Goal: Task Accomplishment & Management: Complete application form

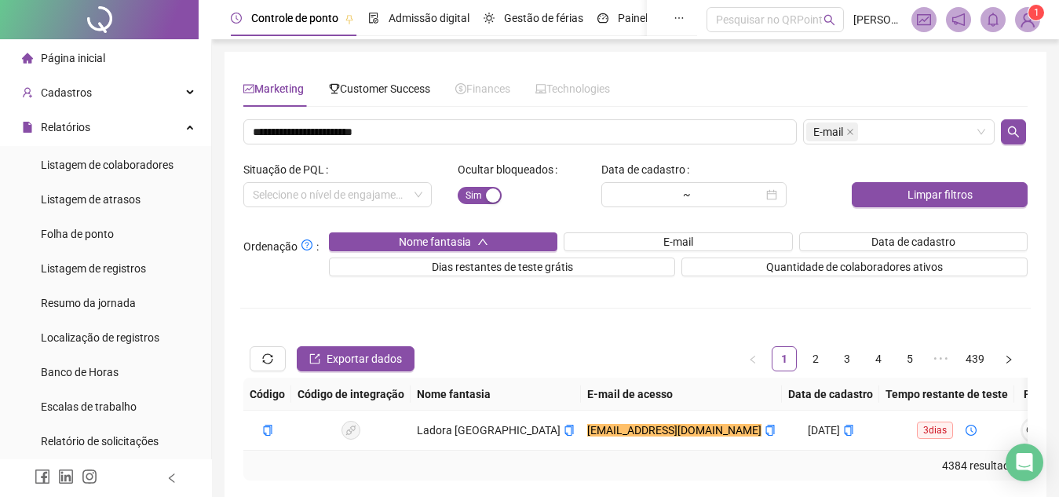
click at [402, 131] on input "**********" at bounding box center [519, 131] width 553 height 25
type input "**********"
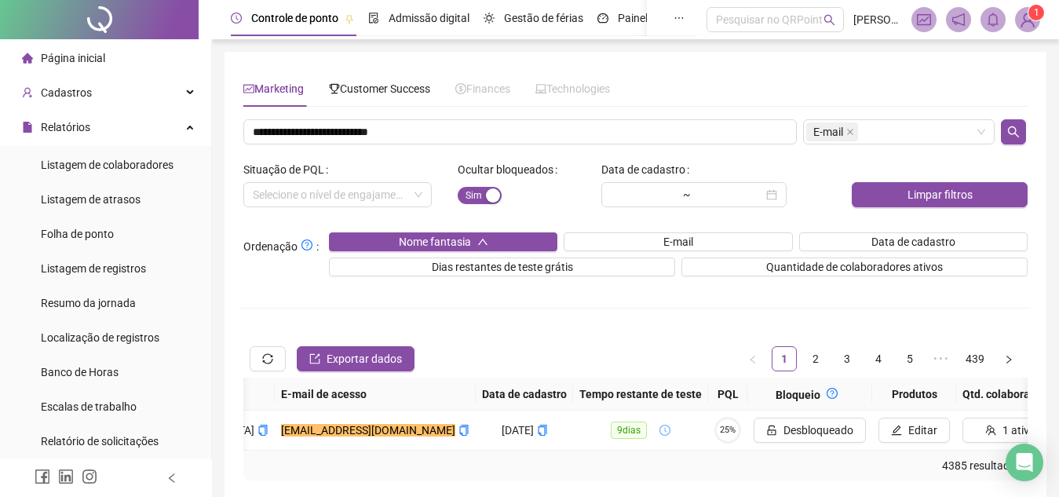
scroll to position [0, 269]
click at [707, 429] on td "25%" at bounding box center [726, 430] width 39 height 40
click at [713, 428] on span "25%" at bounding box center [726, 429] width 27 height 9
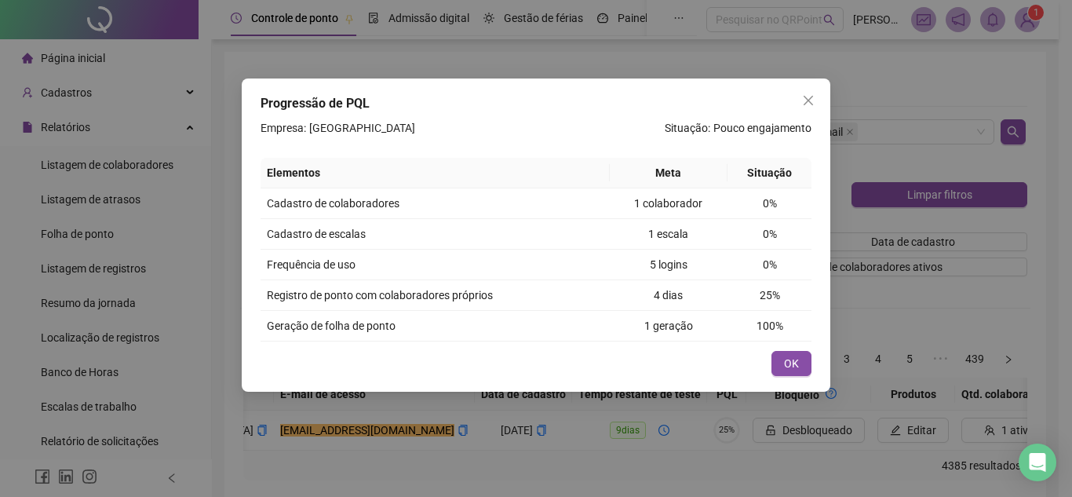
click at [768, 432] on div "Progressão de PQL Empresa: Rancho Pirabas Situação: Pouco engajamento Elementos…" at bounding box center [536, 248] width 1072 height 497
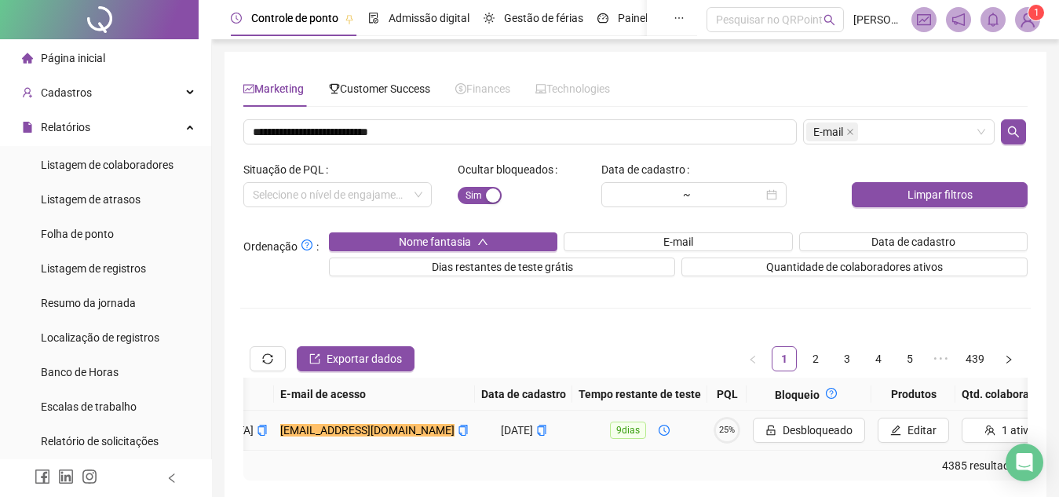
scroll to position [0, 363]
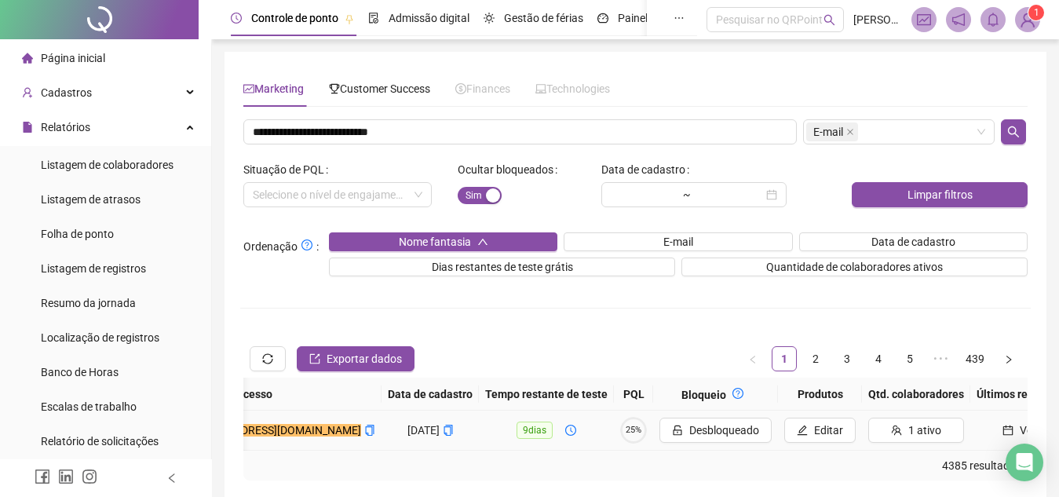
click at [976, 424] on button "Ver" at bounding box center [1019, 430] width 86 height 25
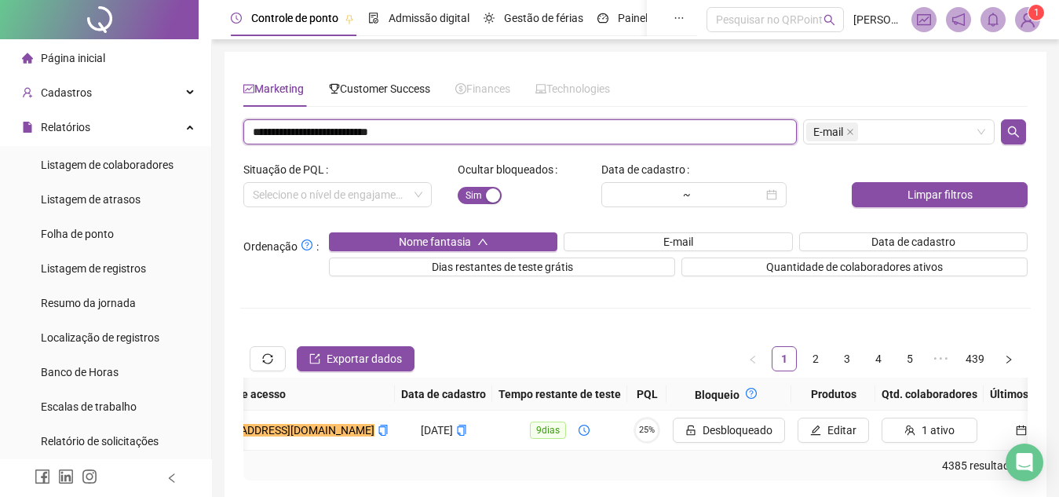
click at [446, 123] on input "**********" at bounding box center [519, 131] width 553 height 25
paste input "text"
type input "**********"
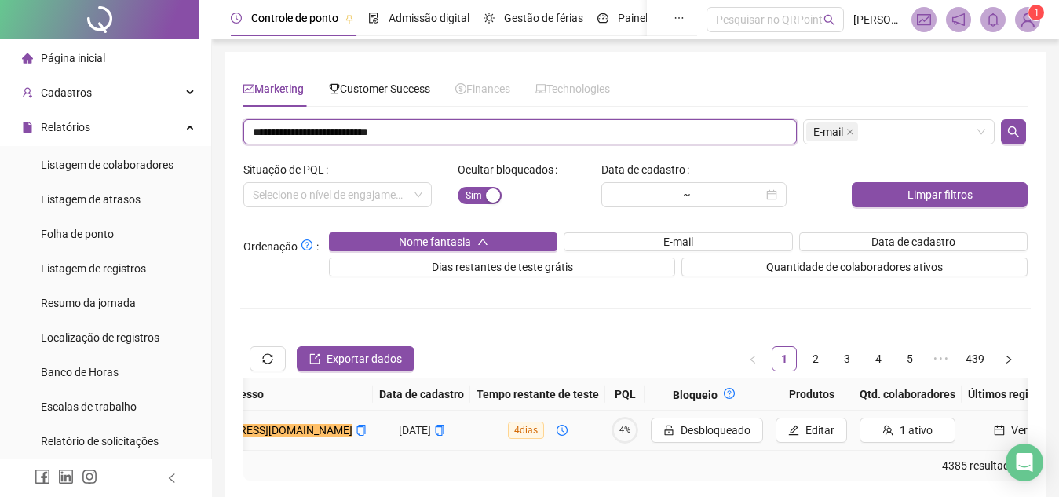
scroll to position [0, 0]
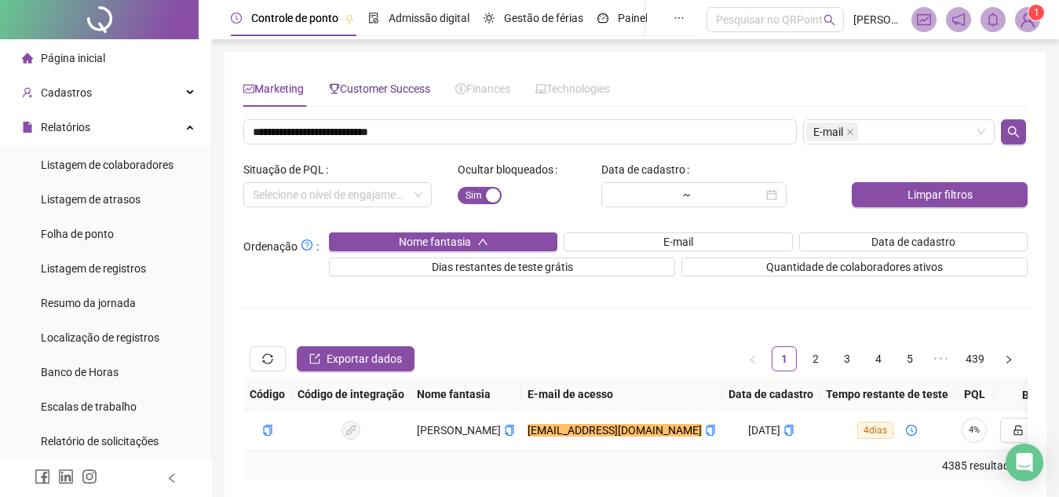
click at [389, 93] on span "Customer Success" at bounding box center [379, 88] width 101 height 13
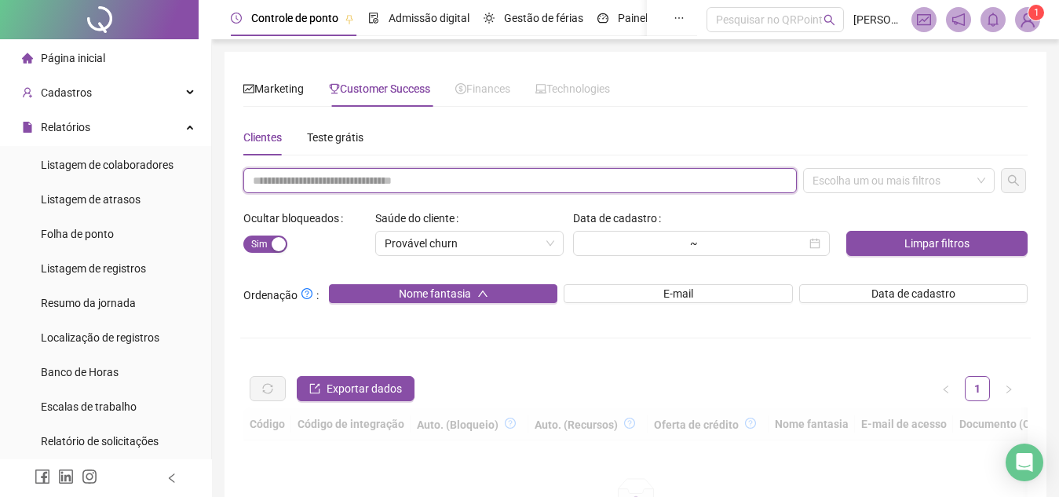
click at [413, 182] on input "text" at bounding box center [519, 180] width 553 height 25
paste input "**********"
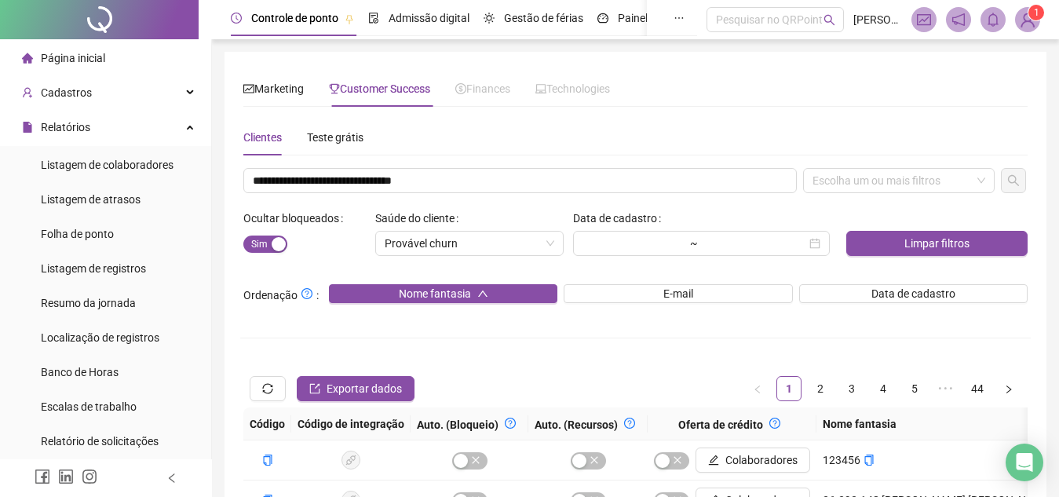
click at [890, 164] on div "**********" at bounding box center [635, 494] width 784 height 751
click at [884, 174] on div "Escolha um ou mais filtros" at bounding box center [898, 180] width 191 height 25
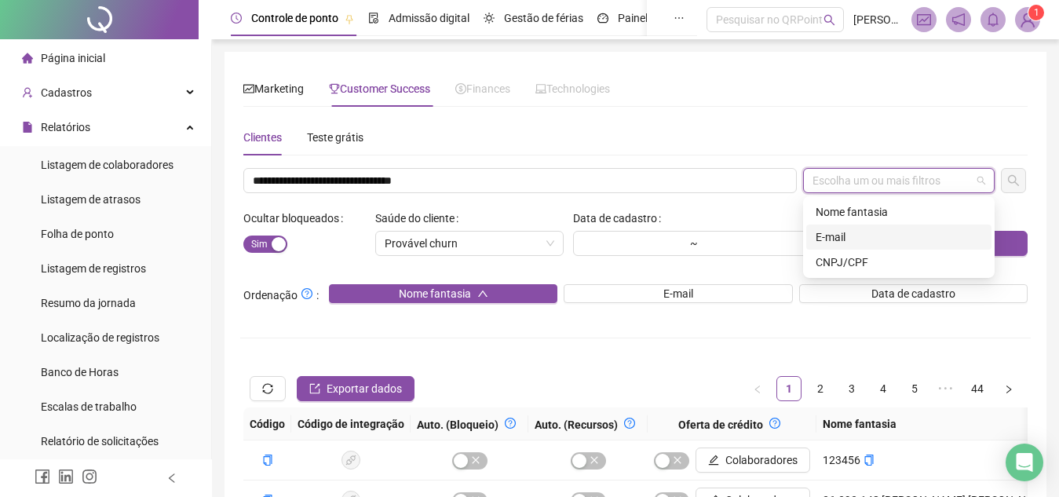
click at [870, 242] on div "E-mail" at bounding box center [898, 236] width 166 height 17
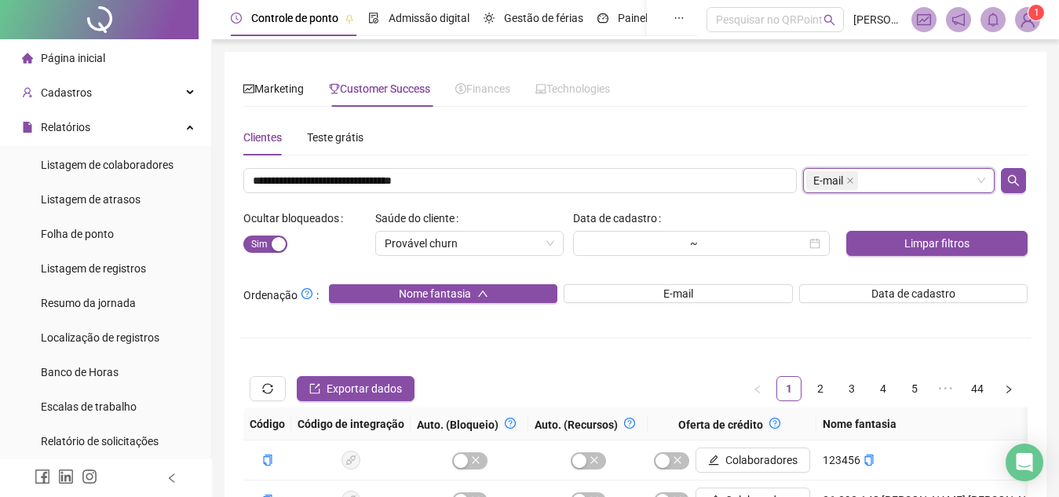
click at [957, 185] on div "E-mail" at bounding box center [898, 180] width 191 height 25
click at [926, 179] on div "E-mail" at bounding box center [898, 180] width 191 height 25
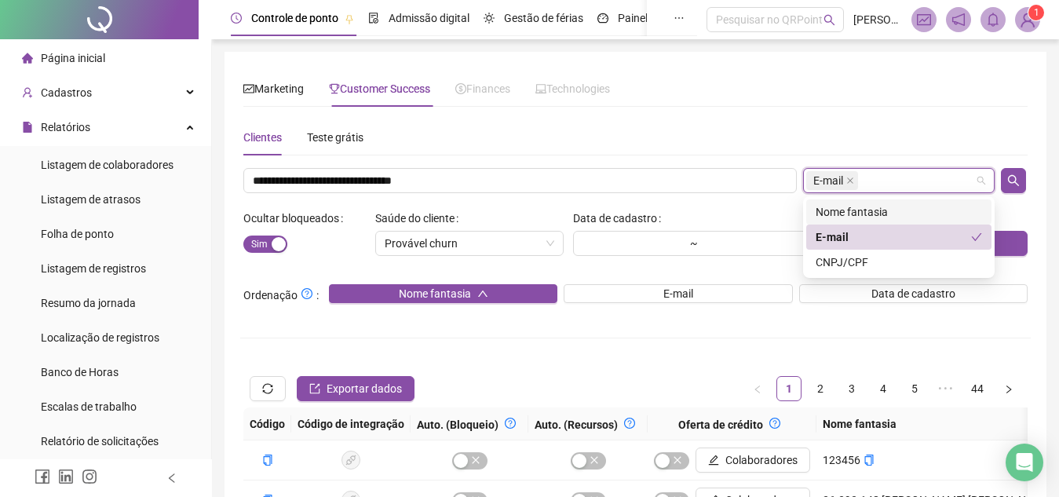
click at [891, 208] on div "Nome fantasia" at bounding box center [898, 211] width 166 height 17
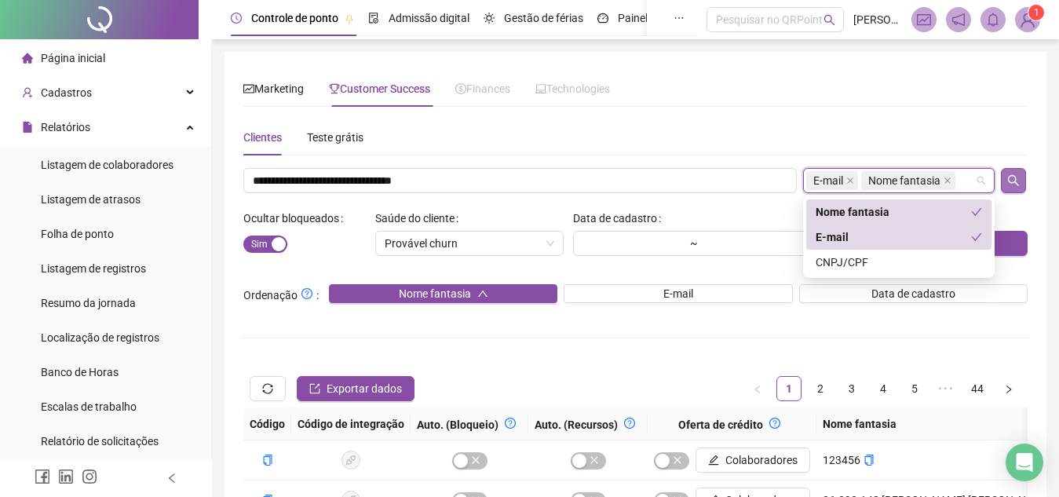
drag, startPoint x: 906, startPoint y: 238, endPoint x: 1026, endPoint y: 180, distance: 132.7
click at [1026, 180] on body "**********" at bounding box center [529, 248] width 1059 height 497
click at [936, 232] on div "E-mail" at bounding box center [892, 236] width 155 height 17
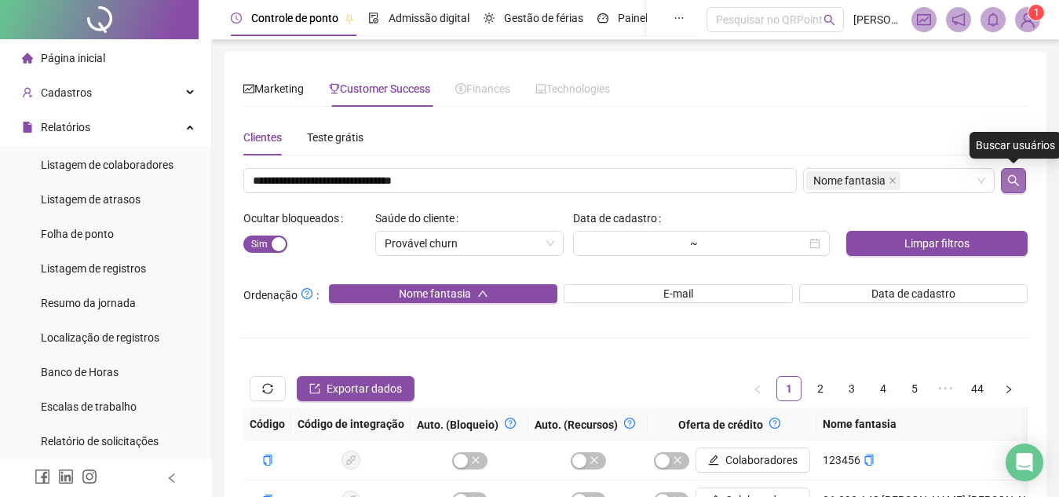
click at [1019, 182] on icon "search" at bounding box center [1013, 180] width 13 height 13
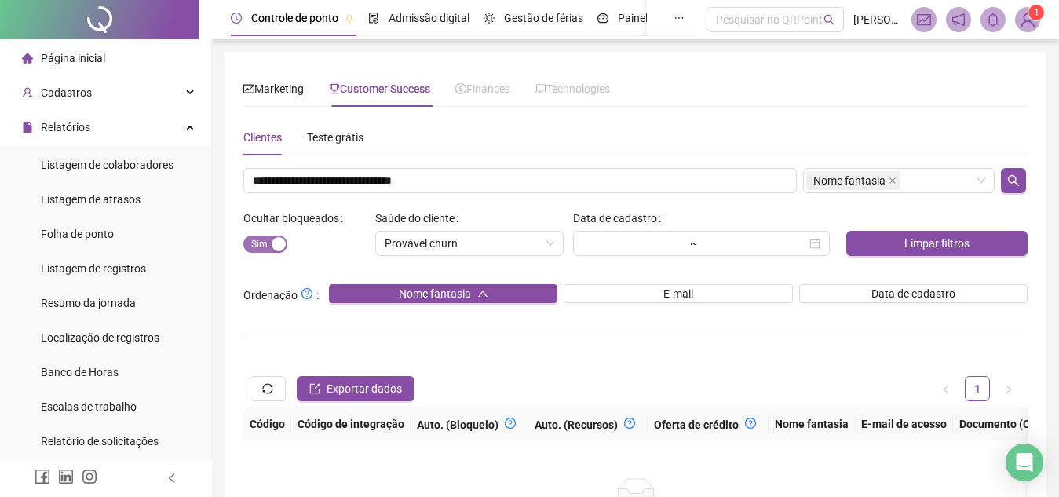
click at [272, 235] on span "Sim Não" at bounding box center [265, 243] width 44 height 17
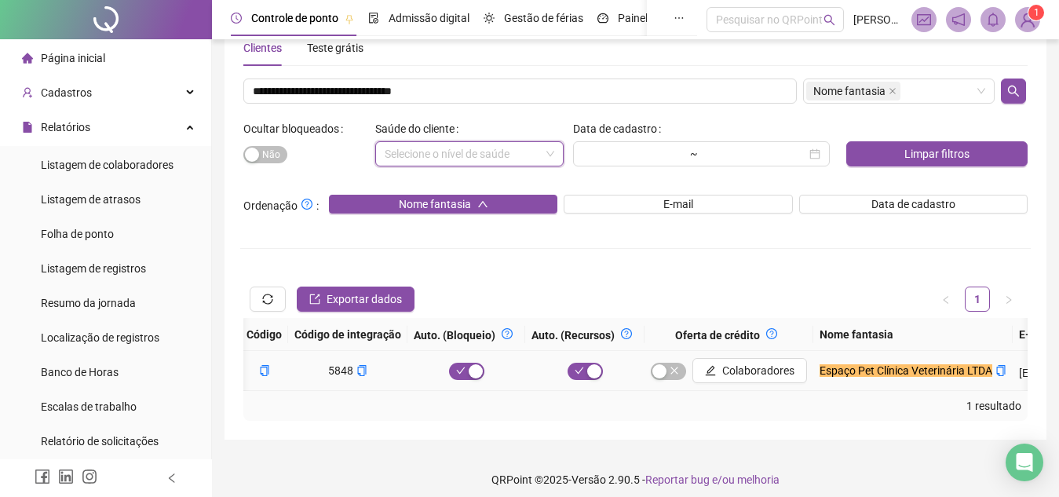
scroll to position [0, 2]
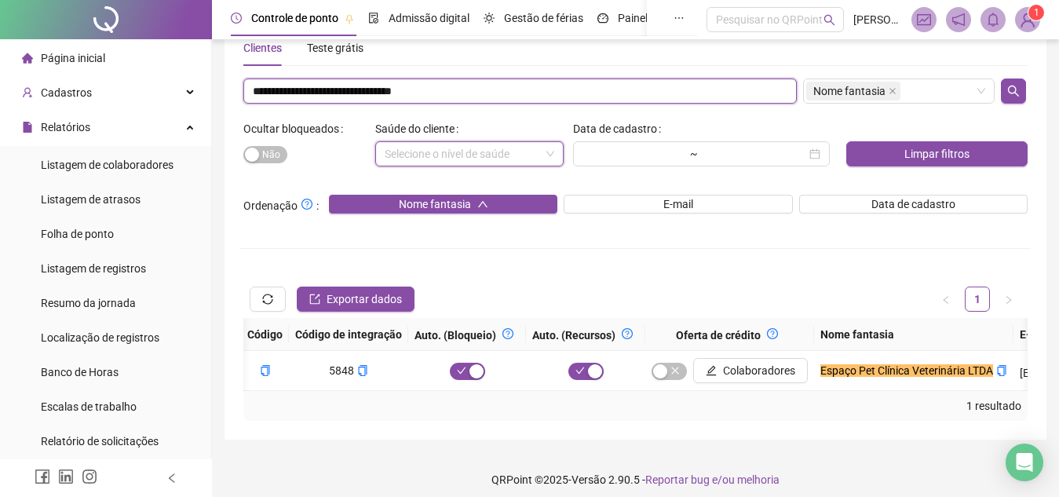
click at [593, 99] on input "**********" at bounding box center [519, 90] width 553 height 25
paste input "text"
type input "**********"
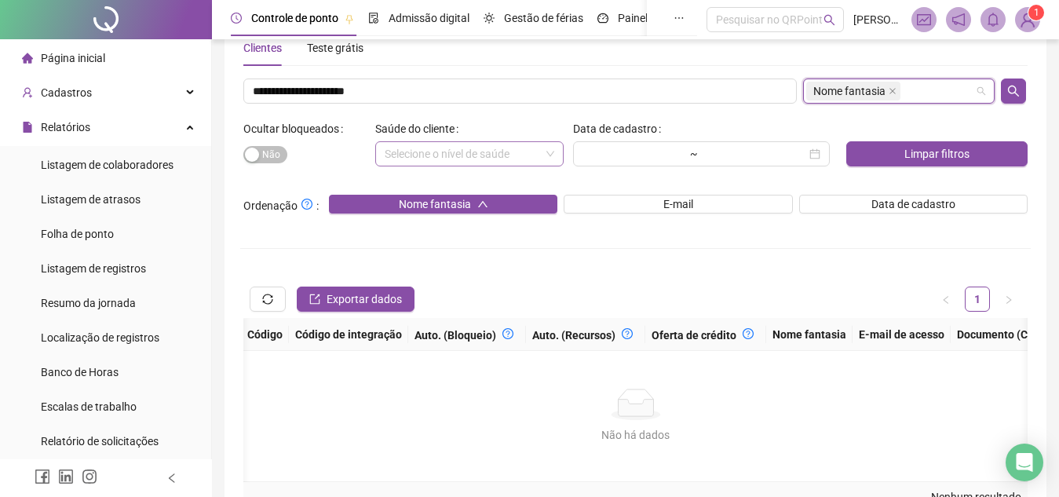
click at [905, 91] on input "search" at bounding box center [904, 92] width 3 height 12
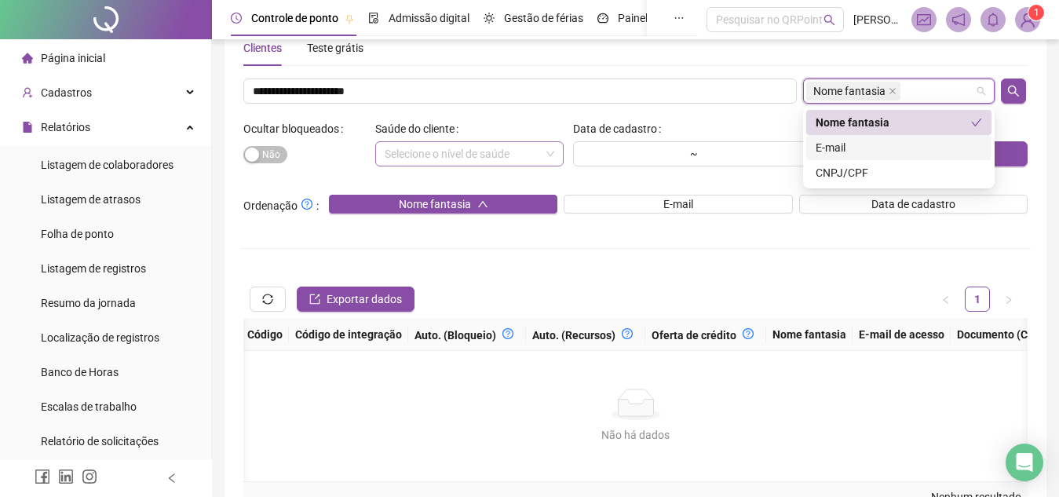
click at [881, 148] on div "E-mail" at bounding box center [898, 147] width 166 height 17
click at [874, 120] on div "Nome fantasia" at bounding box center [892, 122] width 155 height 17
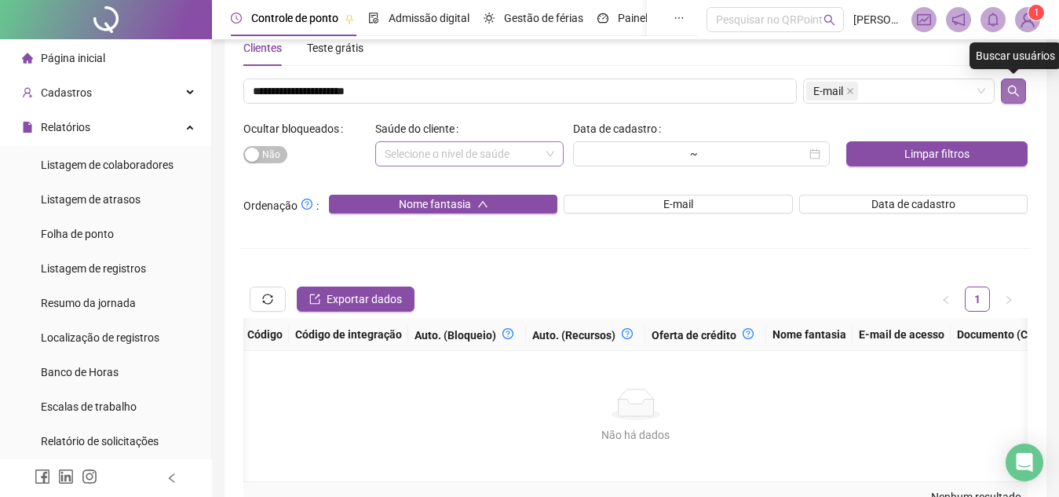
click at [1011, 89] on icon "search" at bounding box center [1013, 91] width 13 height 13
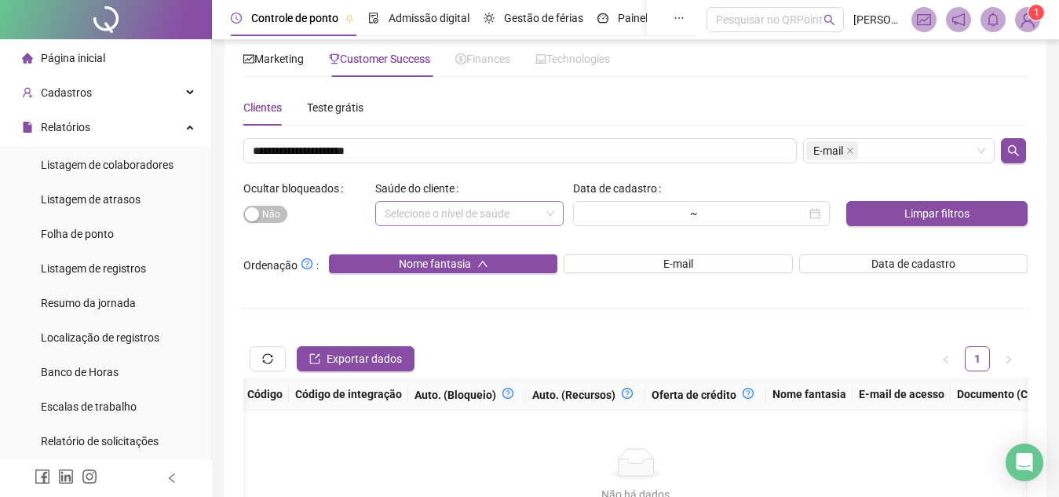
scroll to position [29, 0]
click at [286, 64] on span "Marketing" at bounding box center [273, 59] width 60 height 13
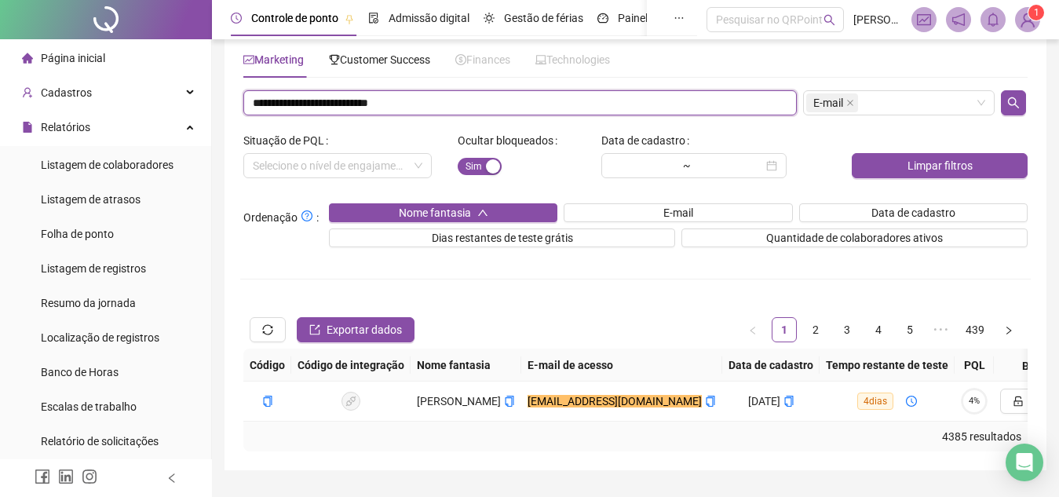
click at [403, 105] on input "**********" at bounding box center [519, 102] width 553 height 25
paste input "text"
type input "**********"
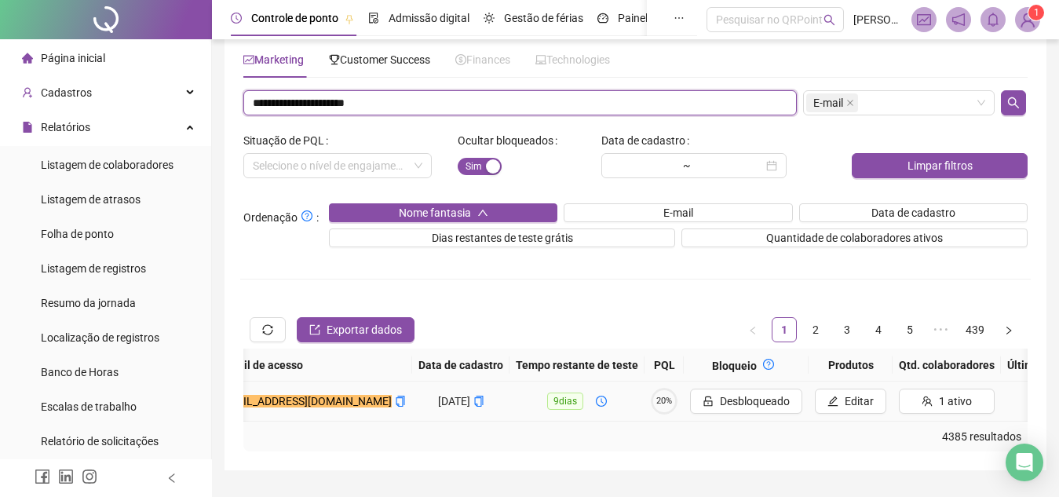
scroll to position [0, 352]
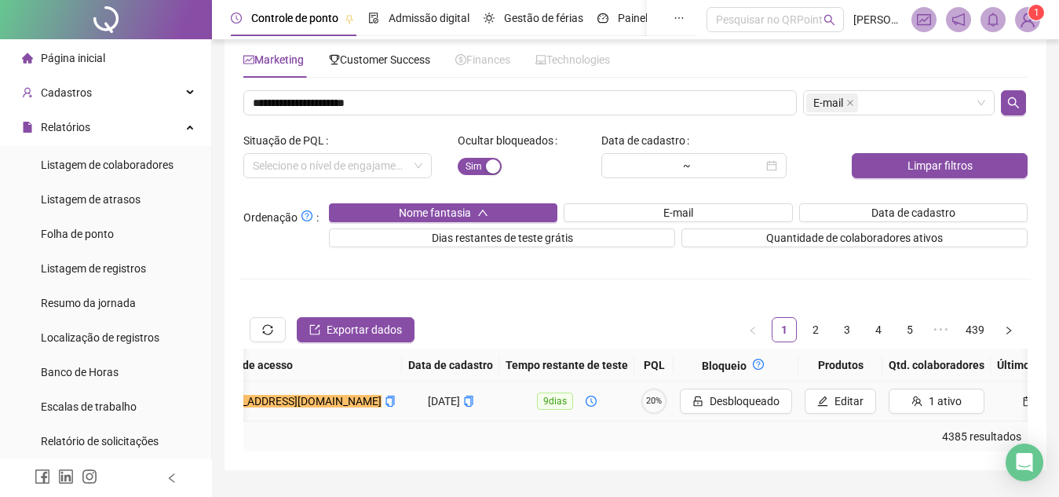
click at [640, 399] on span "20%" at bounding box center [653, 400] width 27 height 9
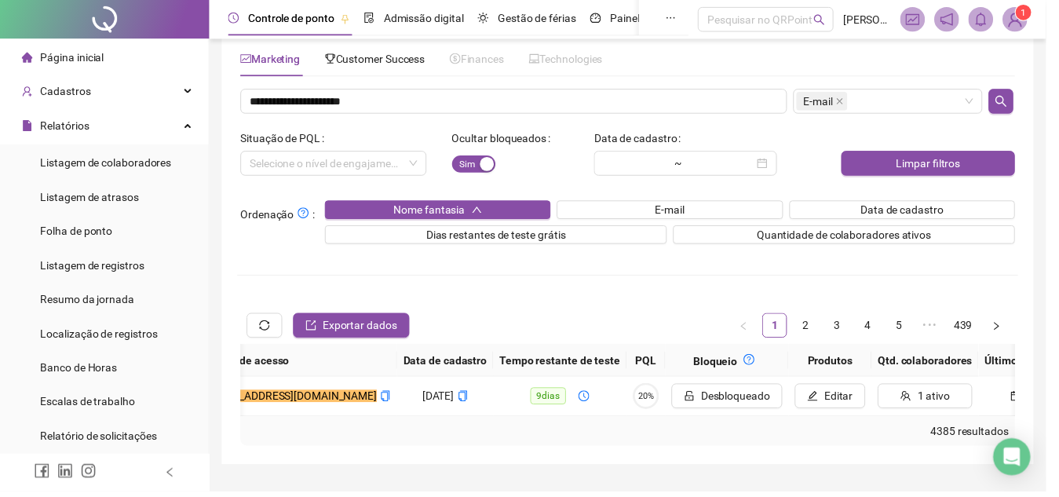
scroll to position [0, 347]
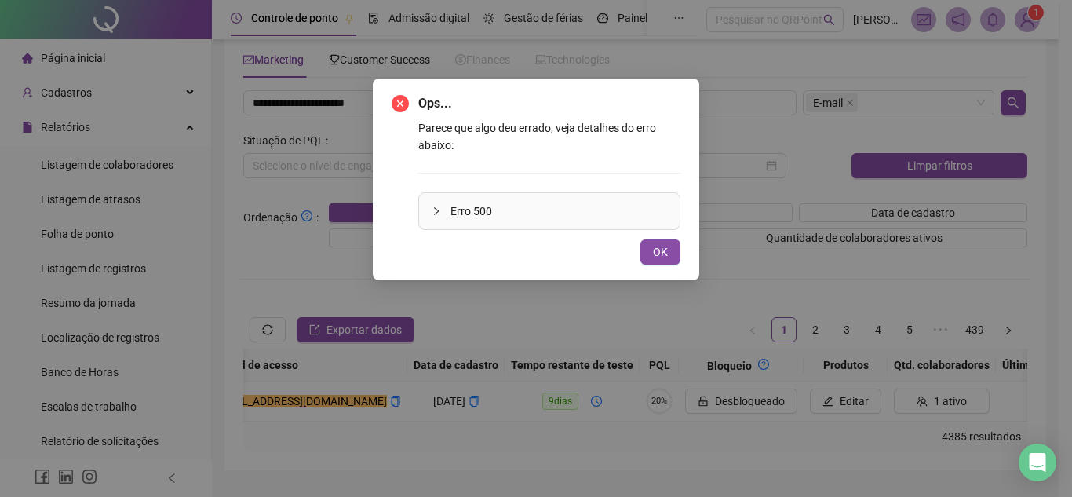
click at [345, 206] on div "Ops... Parece que algo deu errado, veja detalhes do erro abaixo: Erro 500 OK" at bounding box center [536, 248] width 1072 height 497
click at [646, 241] on button "OK" at bounding box center [660, 251] width 40 height 25
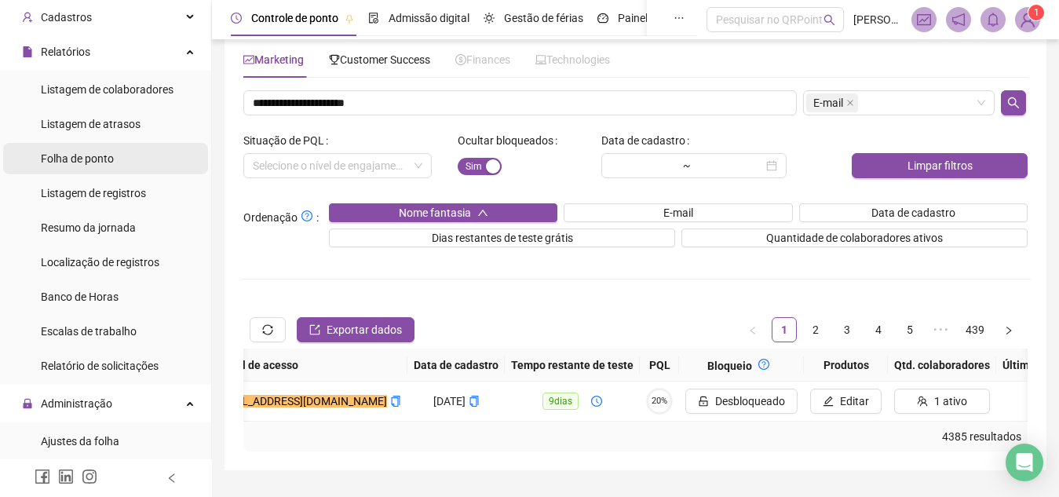
scroll to position [0, 0]
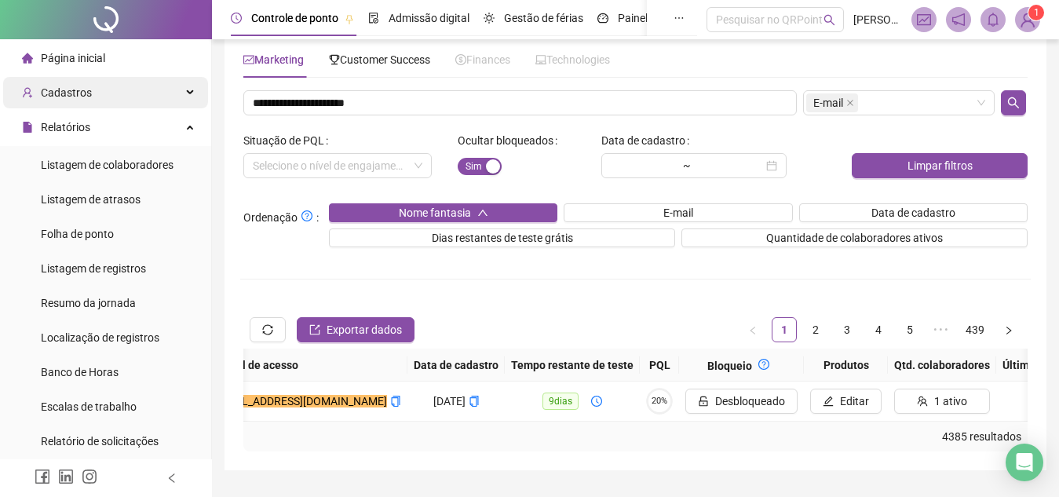
click at [53, 97] on span "Cadastros" at bounding box center [66, 92] width 51 height 13
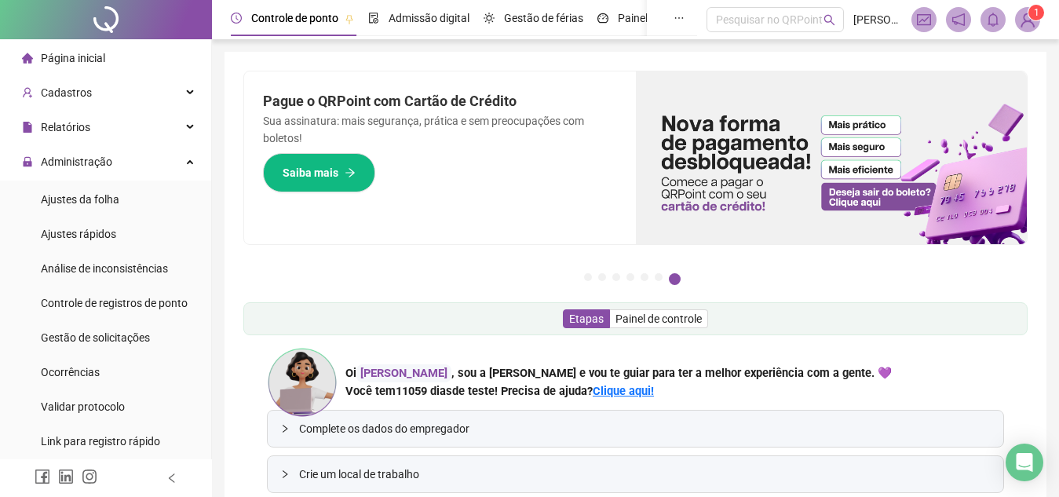
scroll to position [6, 0]
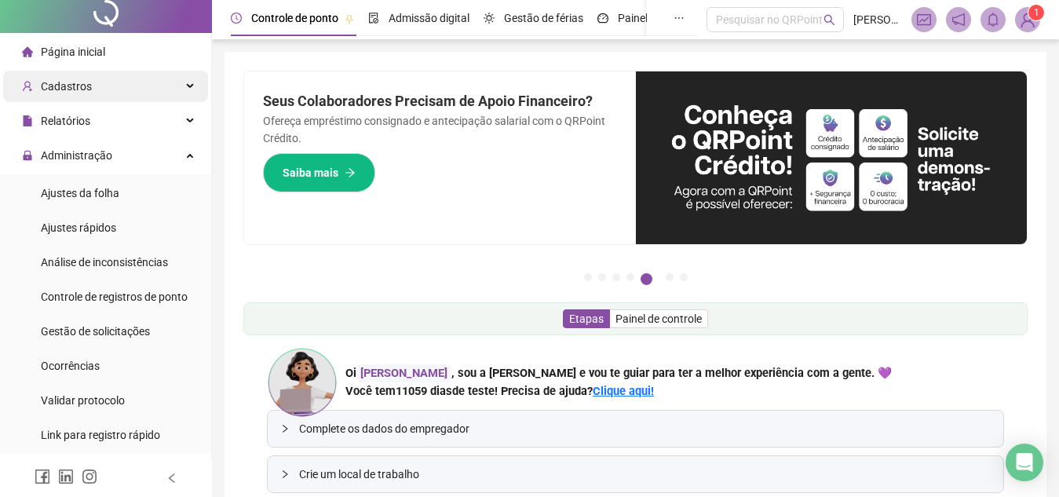
click at [140, 100] on div "Cadastros" at bounding box center [105, 86] width 205 height 31
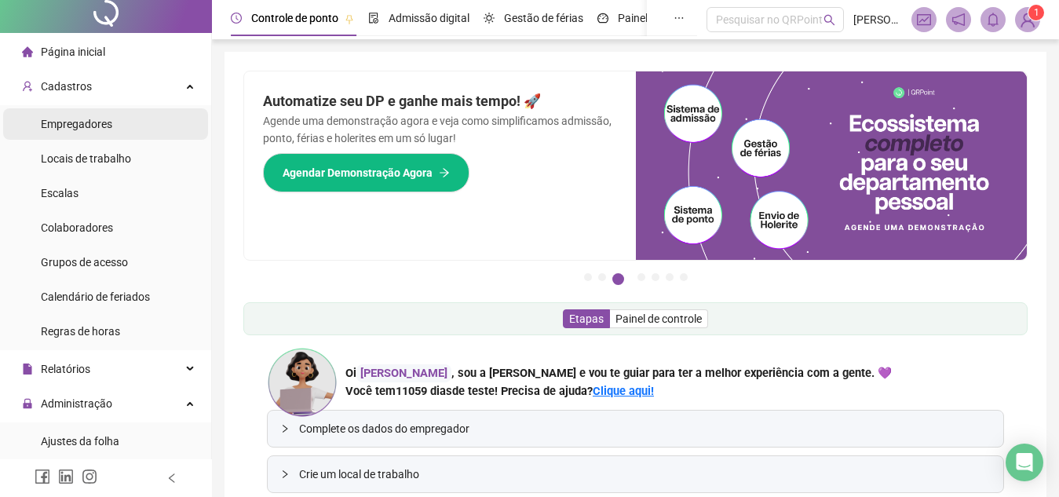
click at [83, 135] on div "Empregadores" at bounding box center [76, 123] width 71 height 31
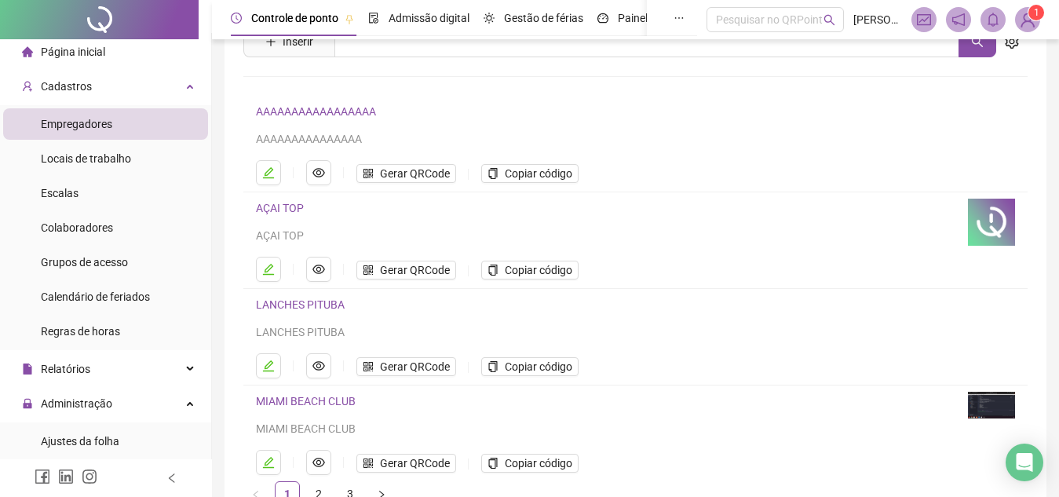
scroll to position [166, 0]
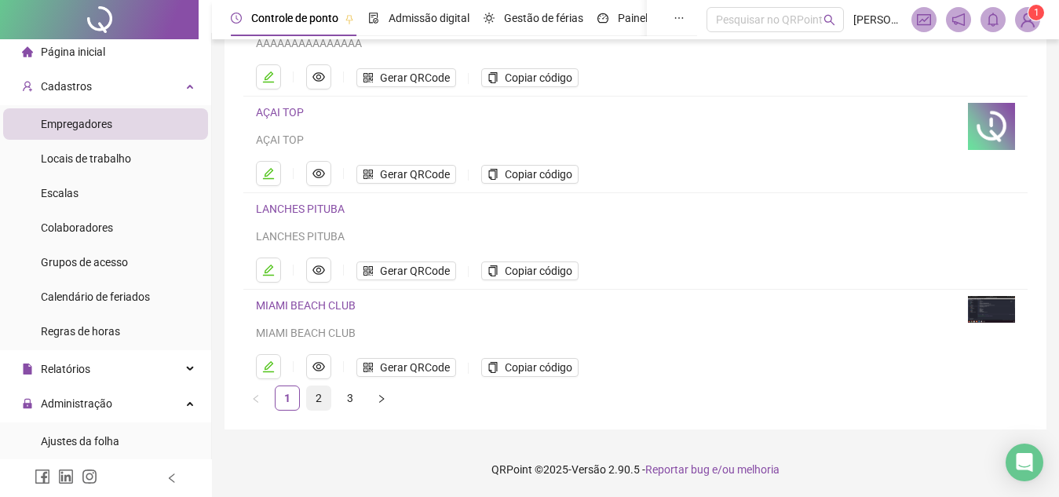
click at [325, 405] on link "2" at bounding box center [319, 398] width 24 height 24
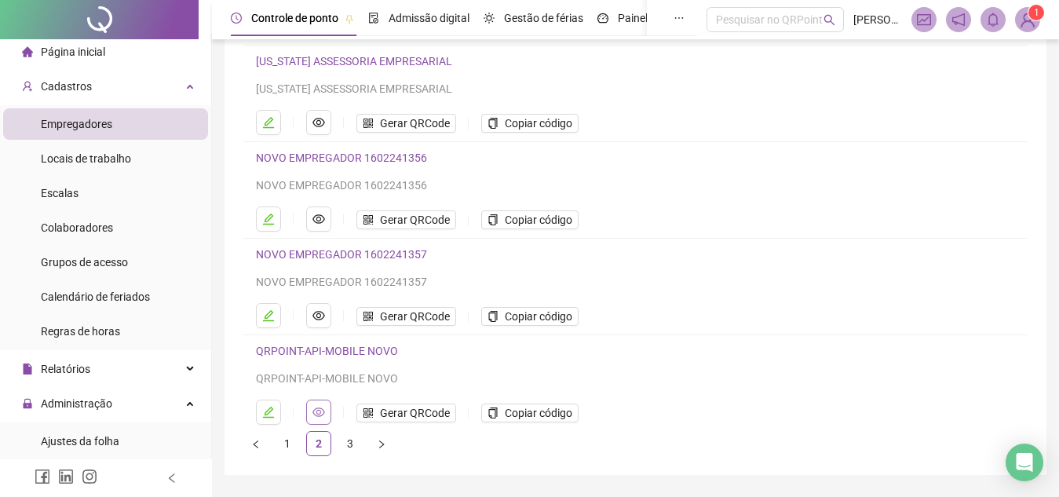
scroll to position [214, 0]
click at [341, 445] on link "3" at bounding box center [350, 446] width 24 height 24
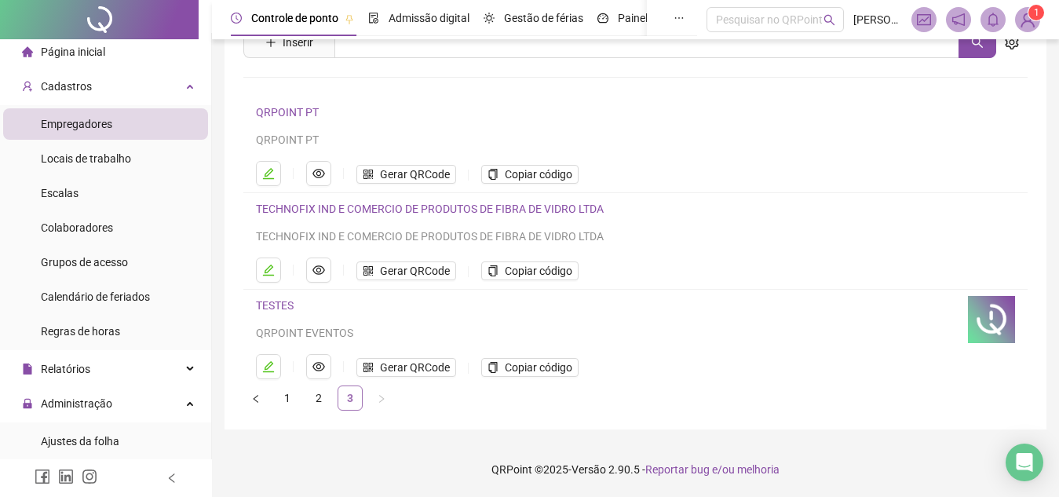
scroll to position [0, 0]
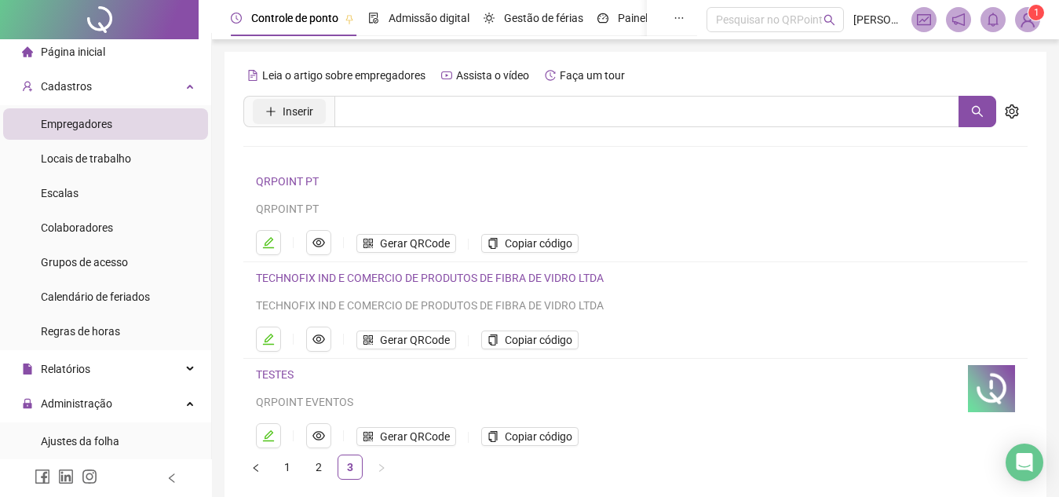
click at [315, 118] on button "Inserir" at bounding box center [289, 111] width 73 height 25
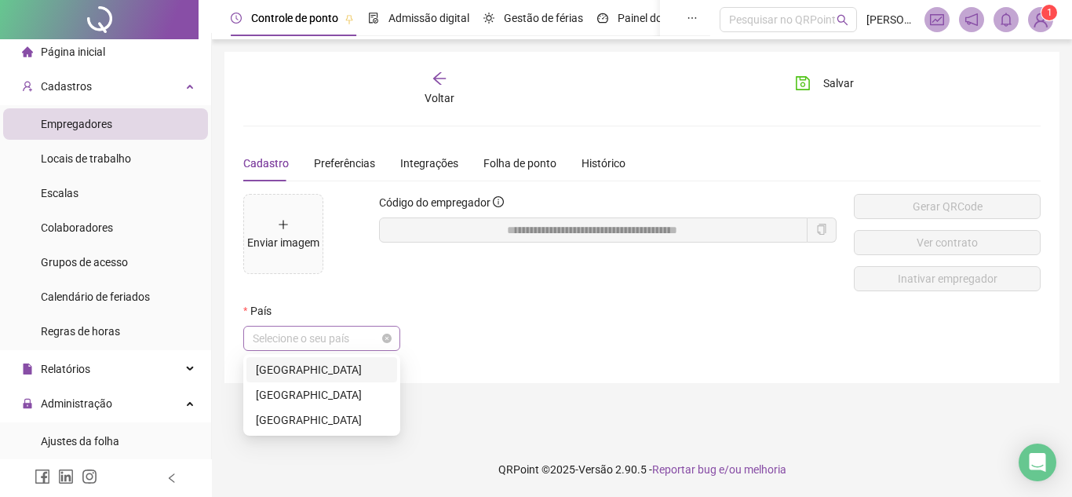
click at [321, 346] on span "Selecione o seu país" at bounding box center [322, 338] width 138 height 24
click at [313, 366] on div "Brasil" at bounding box center [322, 369] width 132 height 17
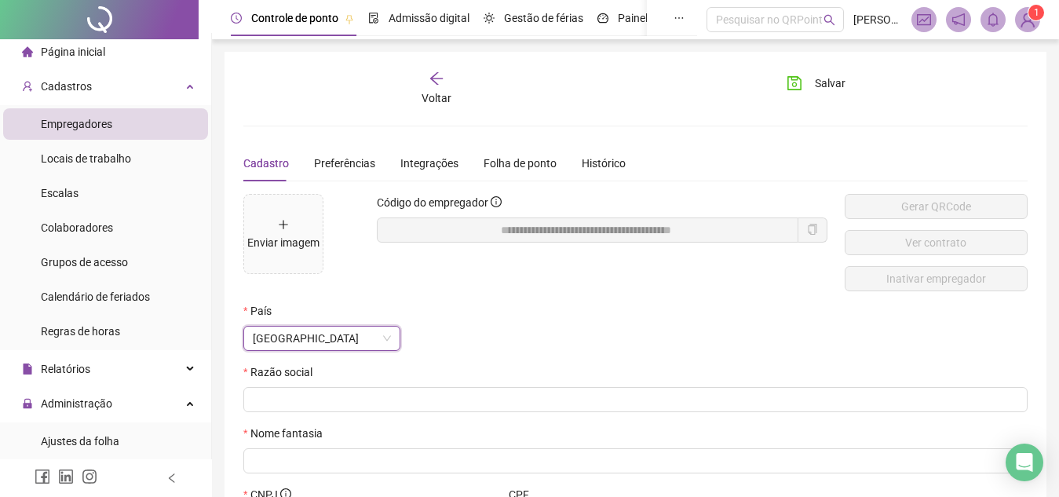
scroll to position [202, 0]
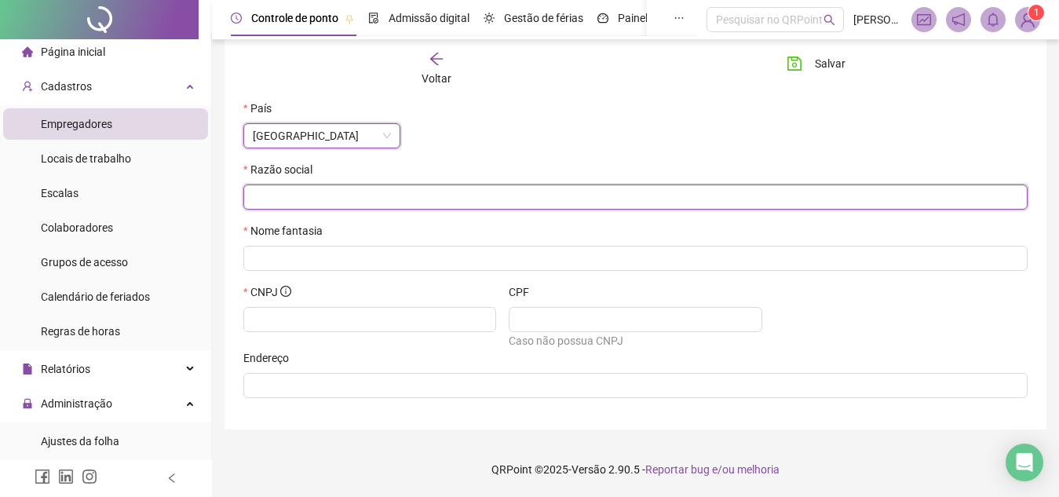
click at [285, 192] on input "text" at bounding box center [634, 196] width 762 height 17
type input "****"
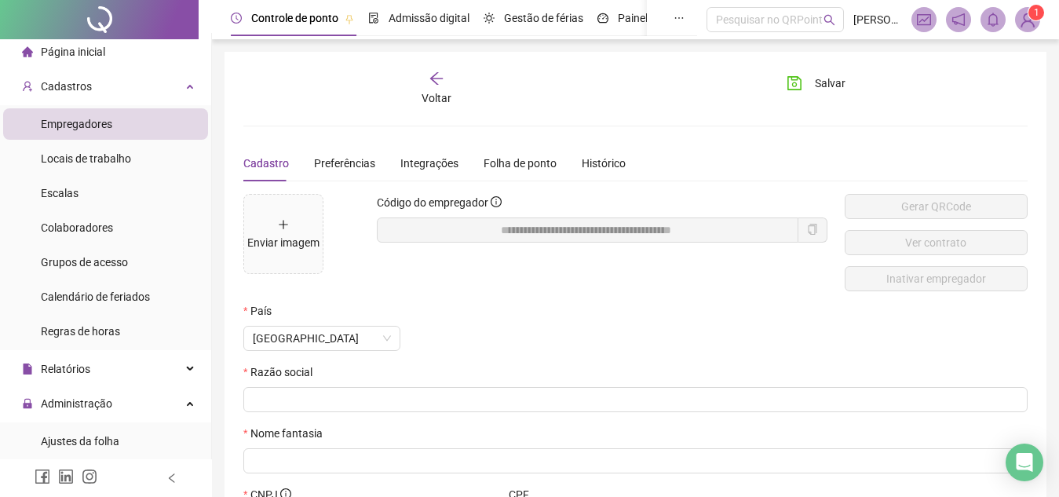
click at [404, 85] on div "Voltar" at bounding box center [436, 89] width 120 height 36
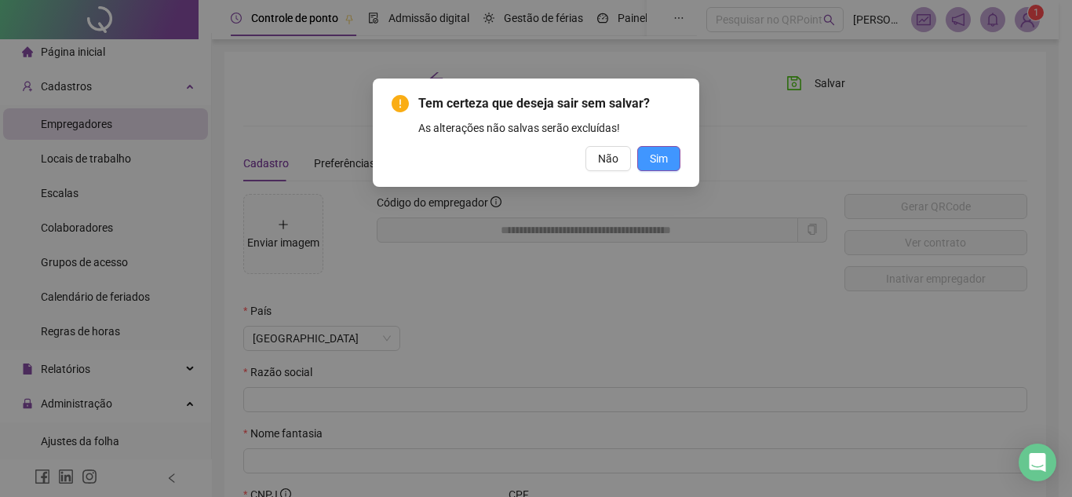
click at [651, 160] on span "Sim" at bounding box center [659, 158] width 18 height 17
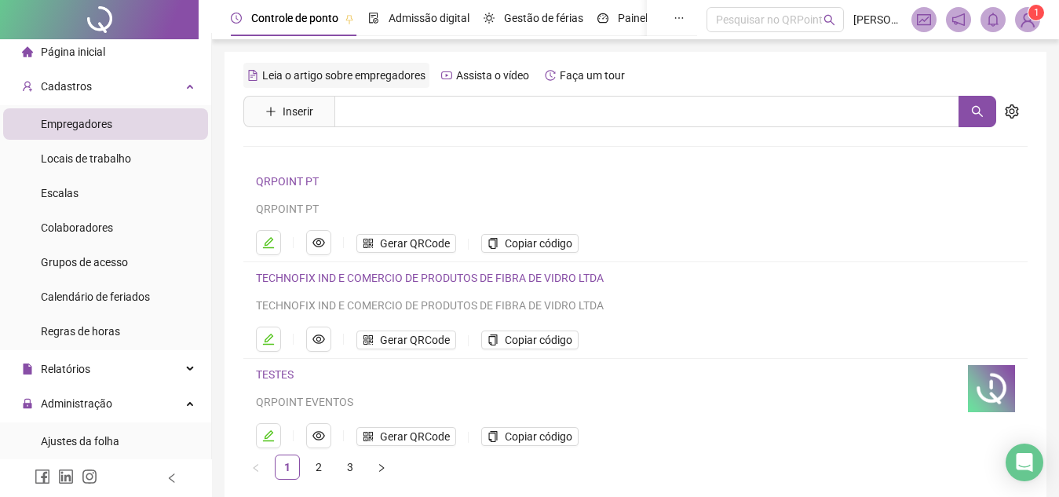
click at [311, 81] on span "Leia o artigo sobre empregadores" at bounding box center [343, 75] width 163 height 13
click at [329, 115] on span "Inserir" at bounding box center [288, 111] width 91 height 31
click at [281, 107] on button "Inserir" at bounding box center [289, 111] width 73 height 25
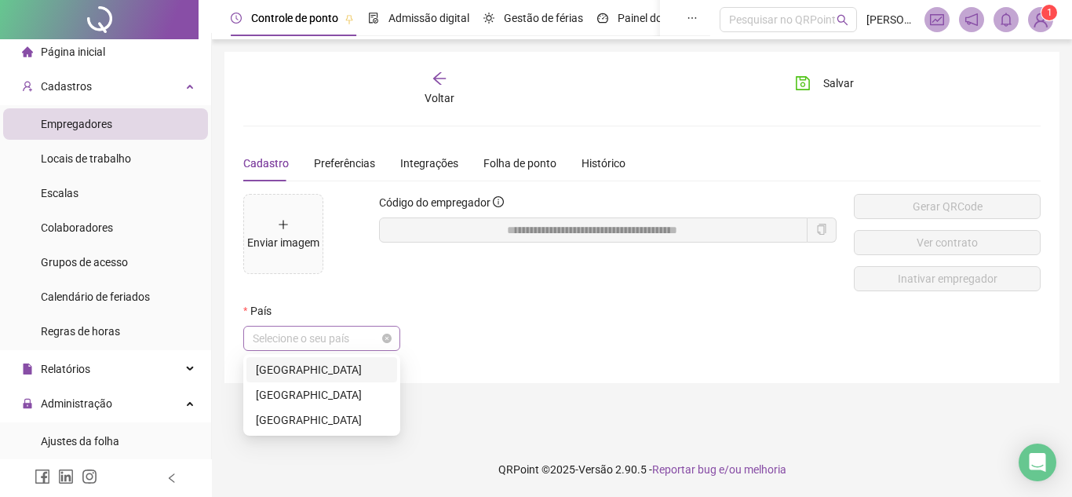
click at [323, 329] on span "Selecione o seu país" at bounding box center [322, 338] width 138 height 24
click at [324, 369] on div "Brasil" at bounding box center [322, 369] width 132 height 17
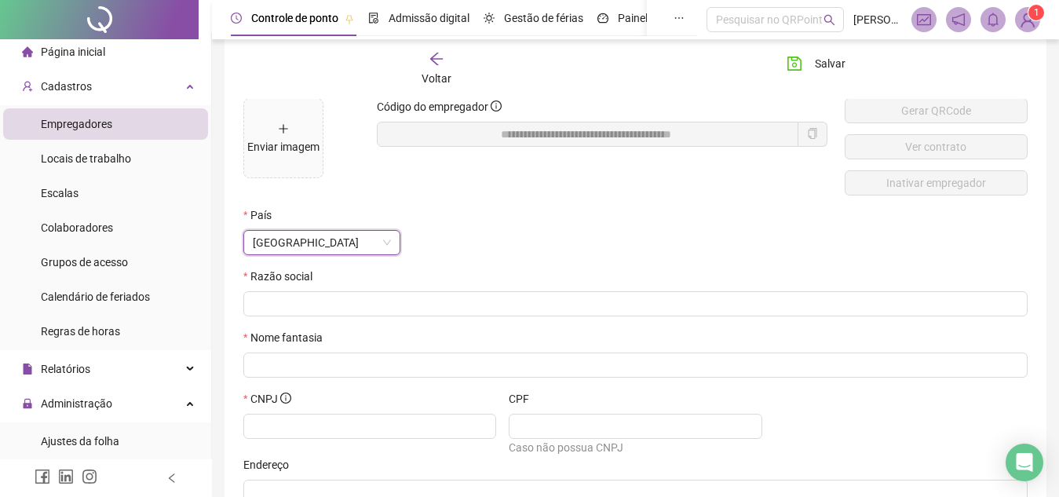
scroll to position [98, 0]
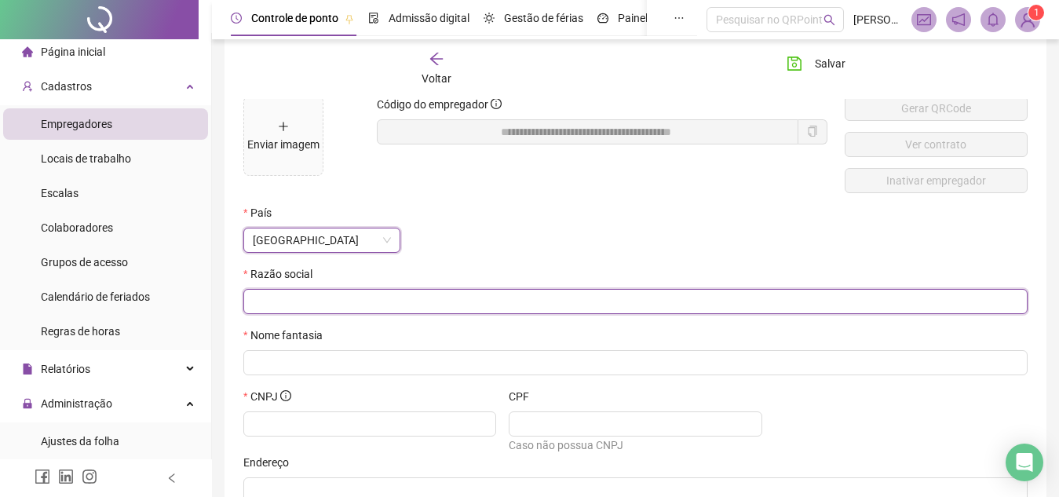
click at [301, 307] on input "text" at bounding box center [634, 301] width 762 height 17
type input "*"
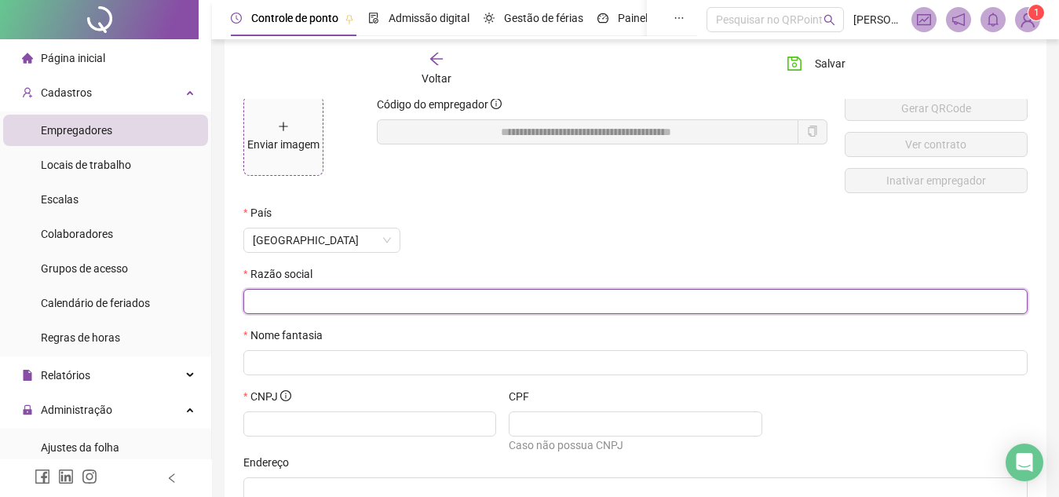
scroll to position [0, 0]
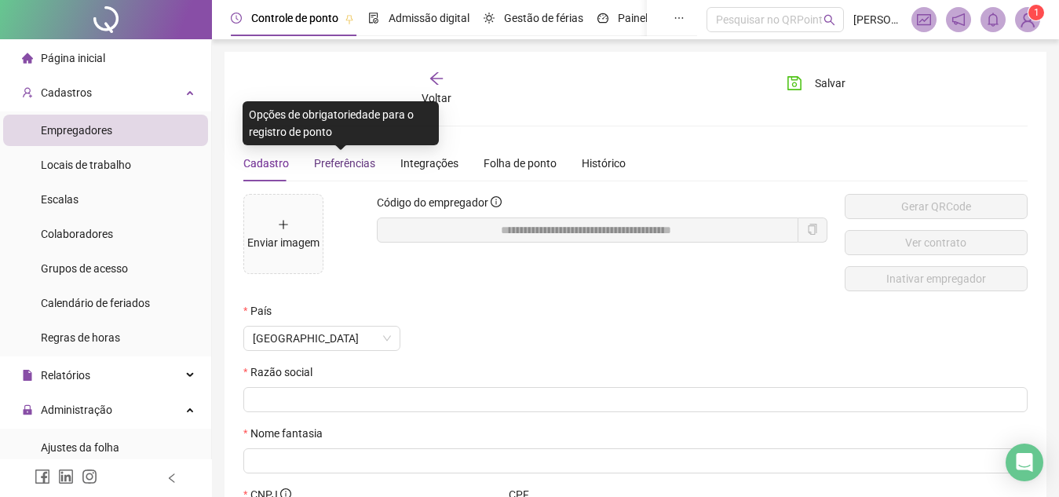
click at [350, 164] on span "Preferências" at bounding box center [344, 163] width 61 height 13
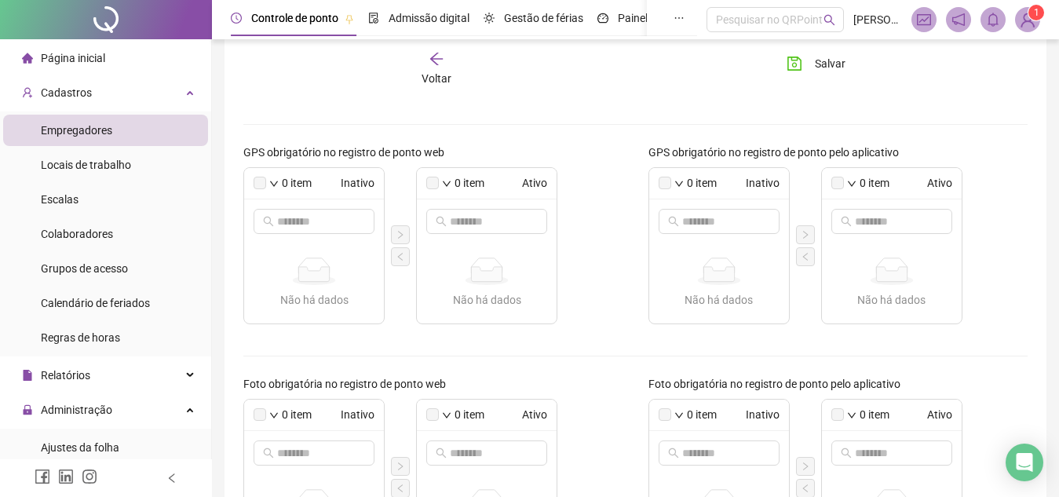
scroll to position [223, 0]
click at [263, 182] on label at bounding box center [259, 182] width 13 height 13
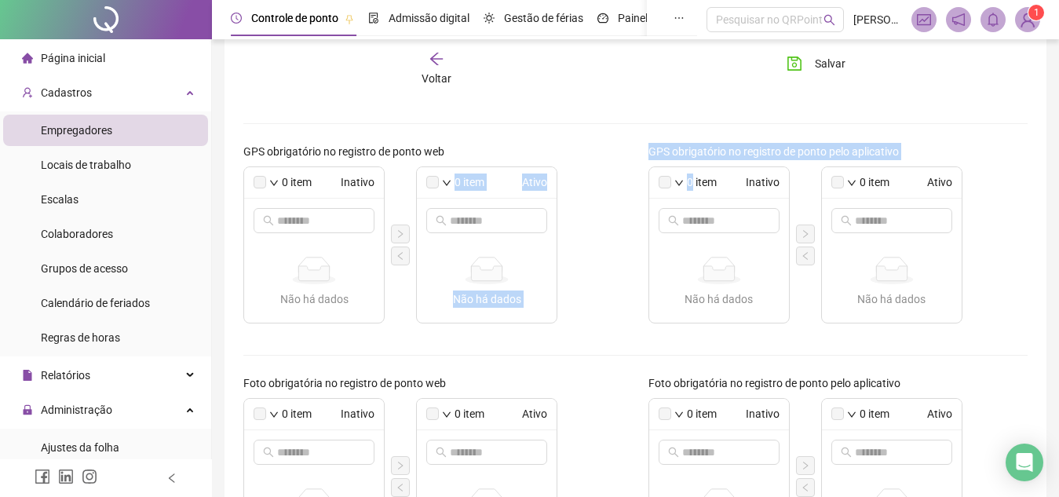
drag, startPoint x: 425, startPoint y: 176, endPoint x: 694, endPoint y: 175, distance: 269.2
click at [694, 175] on div "GPS obrigatório no registro de ponto web 0 item Inativo Não há dados Não há dad…" at bounding box center [635, 239] width 809 height 193
click at [694, 175] on span "0 item" at bounding box center [702, 181] width 30 height 17
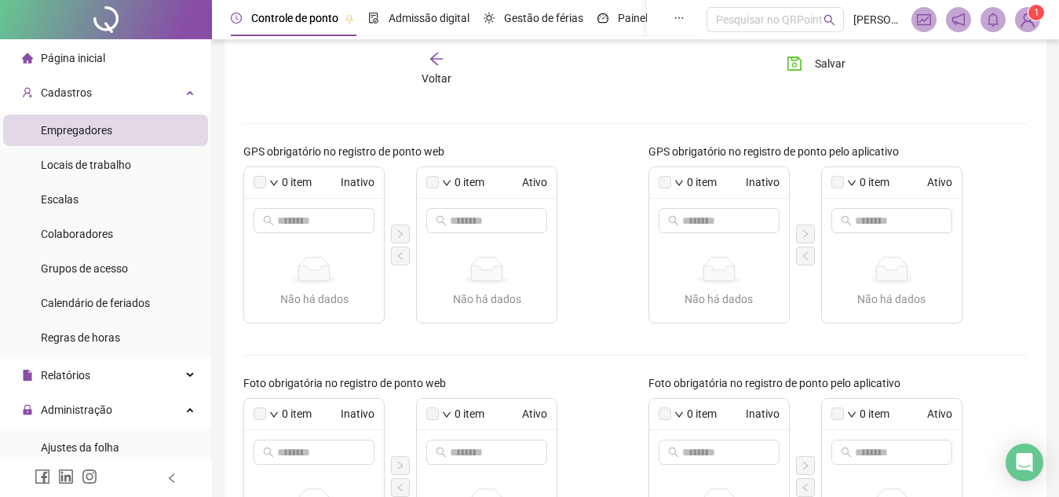
click at [931, 174] on span "Ativo" at bounding box center [922, 181] width 60 height 17
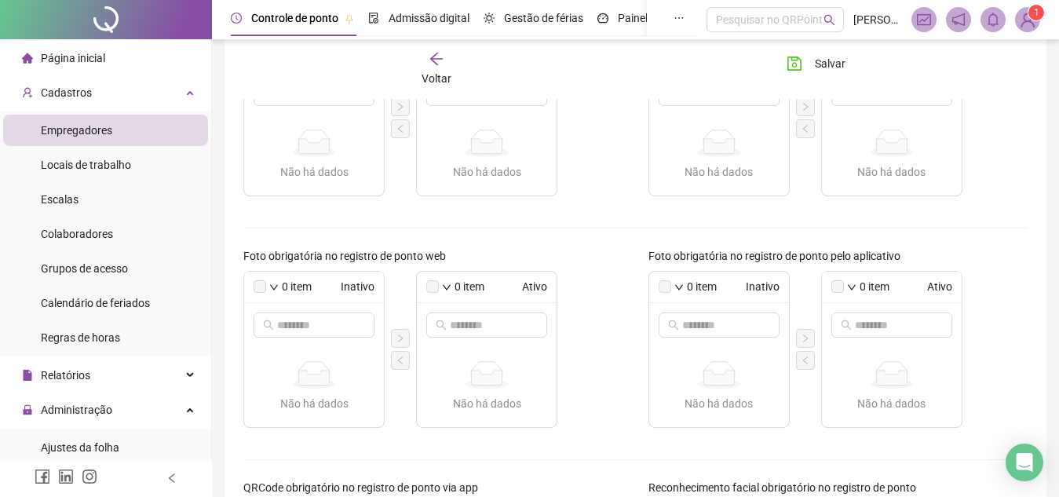
scroll to position [427, 0]
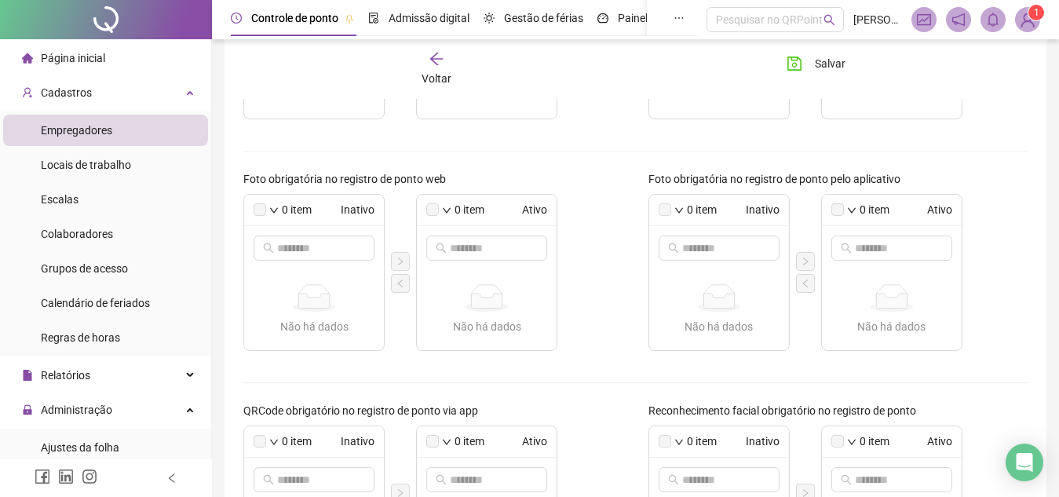
click at [110, 137] on span "Empregadores" at bounding box center [76, 130] width 71 height 13
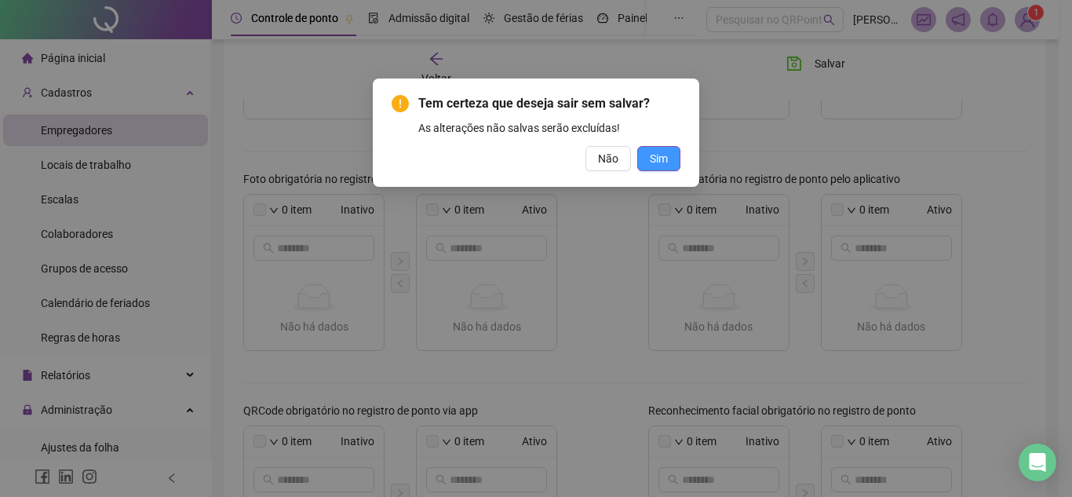
click at [652, 154] on span "Sim" at bounding box center [659, 158] width 18 height 17
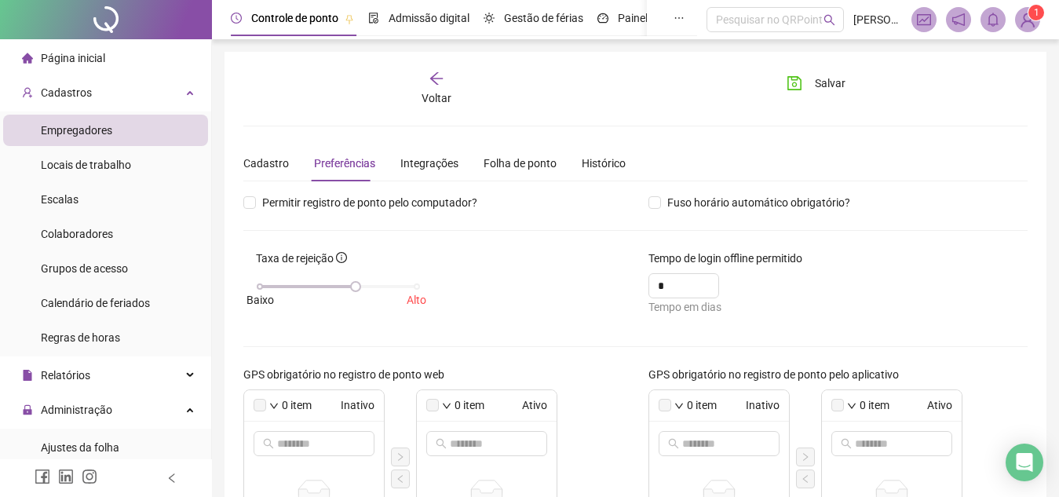
scroll to position [2, 0]
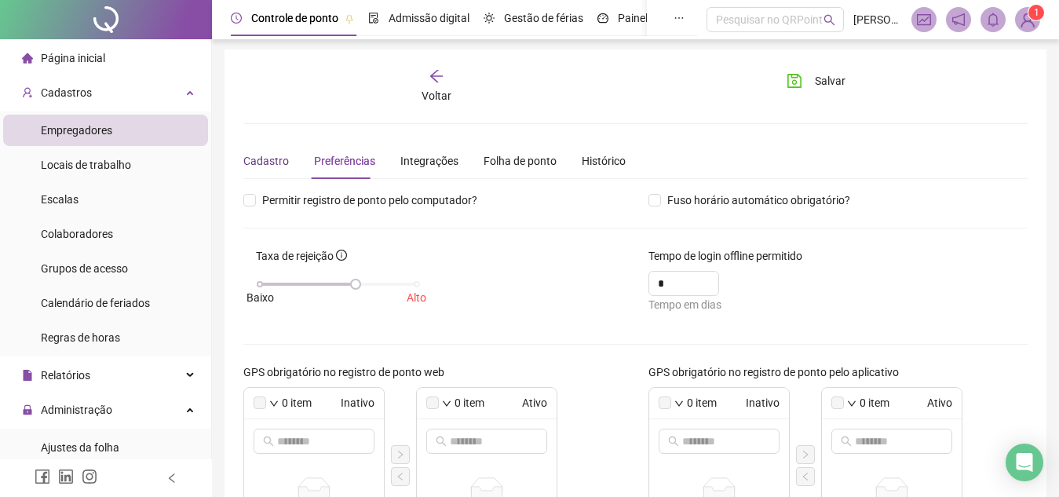
click at [265, 165] on div "Cadastro" at bounding box center [266, 160] width 46 height 17
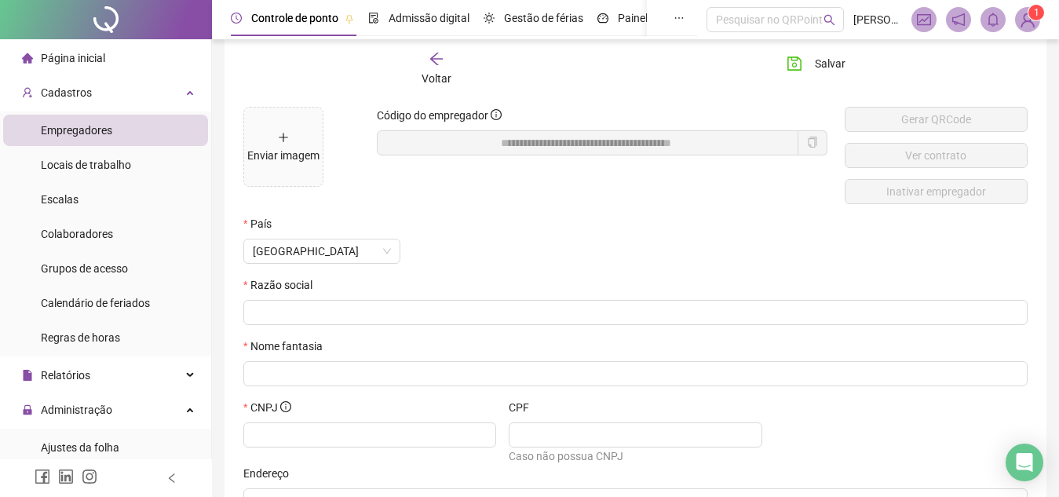
scroll to position [0, 0]
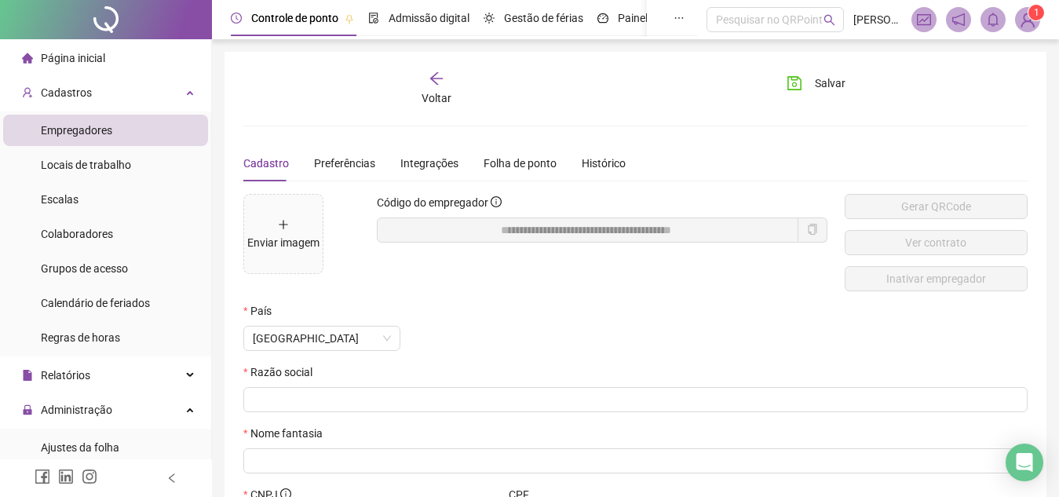
click at [420, 86] on div "Voltar" at bounding box center [436, 89] width 120 height 36
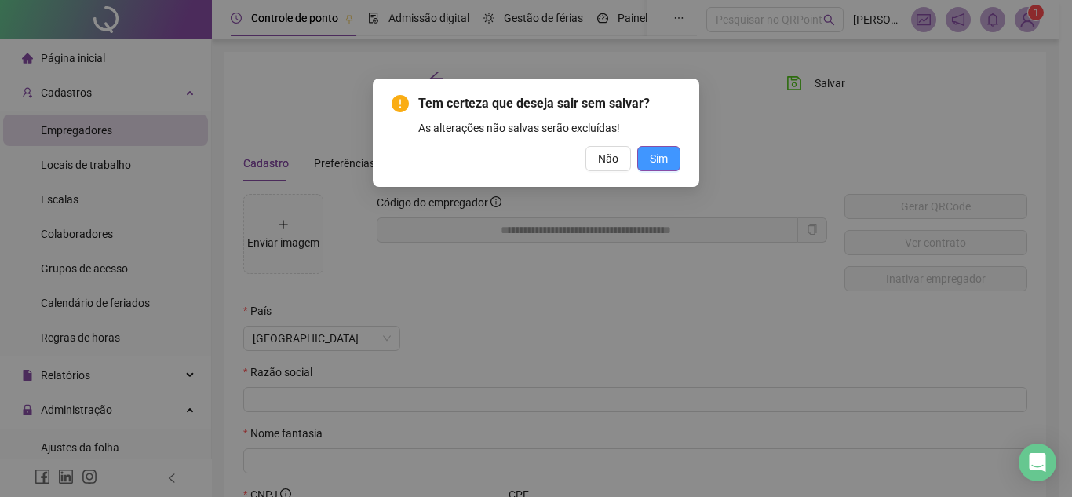
click at [658, 158] on span "Sim" at bounding box center [659, 158] width 18 height 17
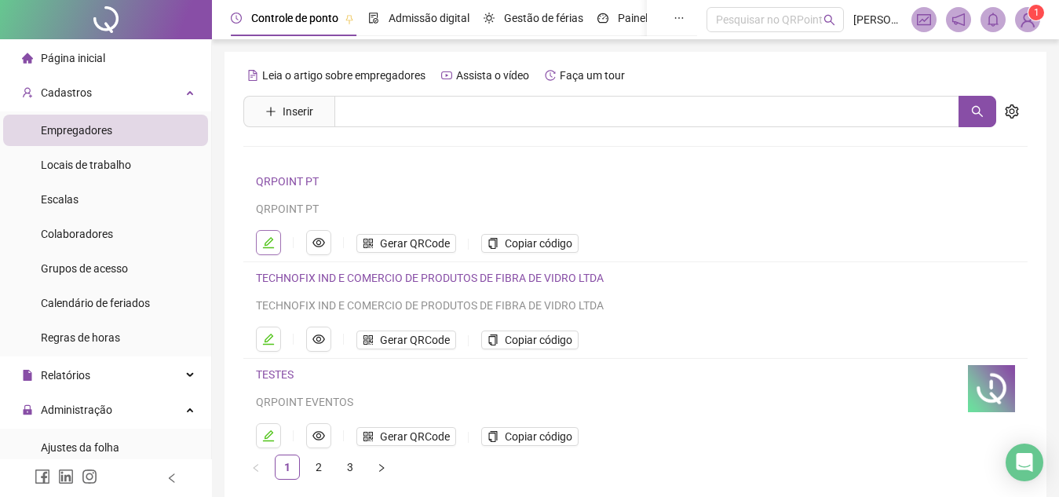
click at [277, 253] on button "button" at bounding box center [268, 242] width 25 height 25
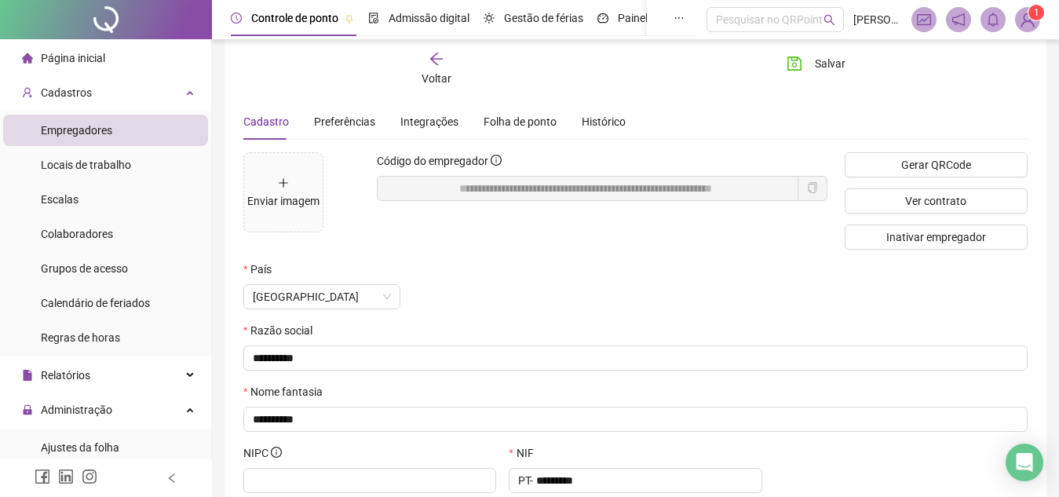
scroll to position [46, 0]
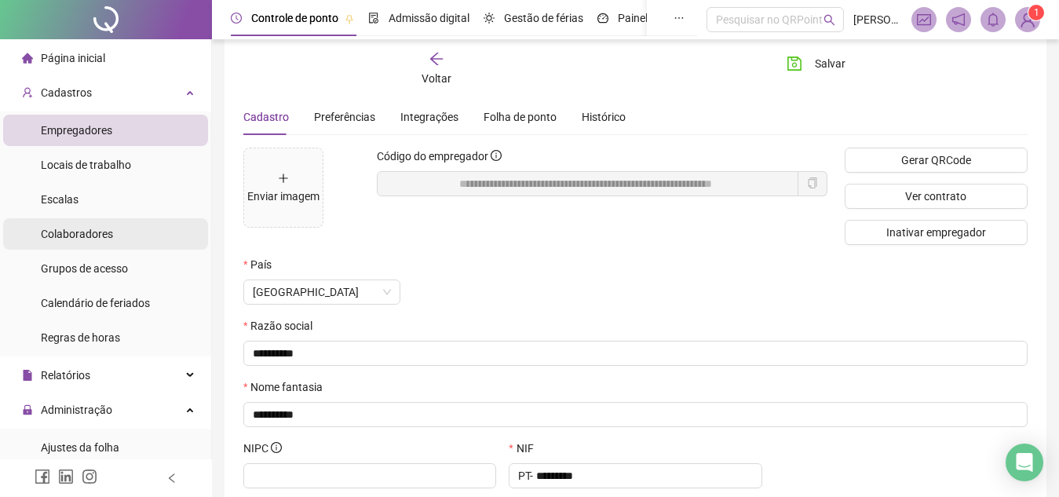
click at [71, 238] on span "Colaboradores" at bounding box center [77, 234] width 72 height 13
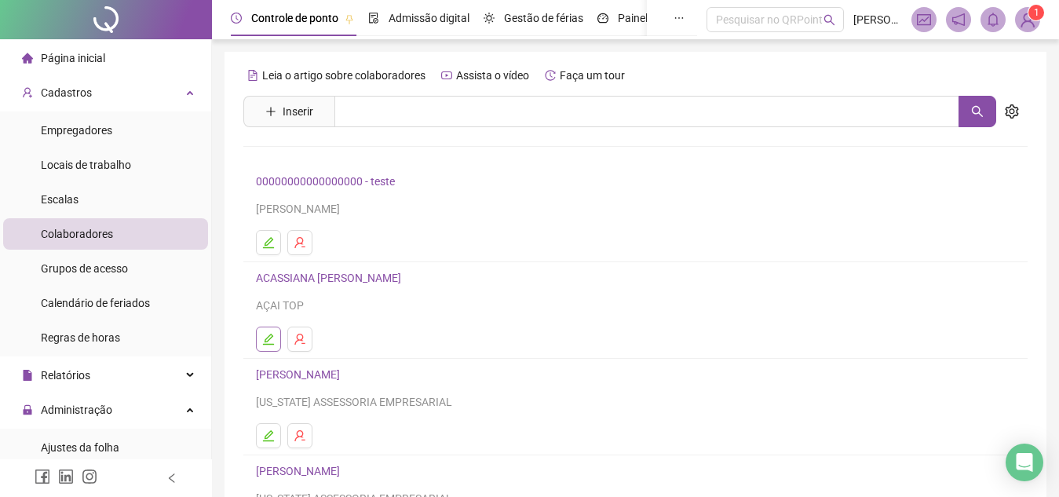
drag, startPoint x: 562, startPoint y: 281, endPoint x: 272, endPoint y: 334, distance: 294.3
click at [272, 334] on icon "edit" at bounding box center [268, 339] width 13 height 13
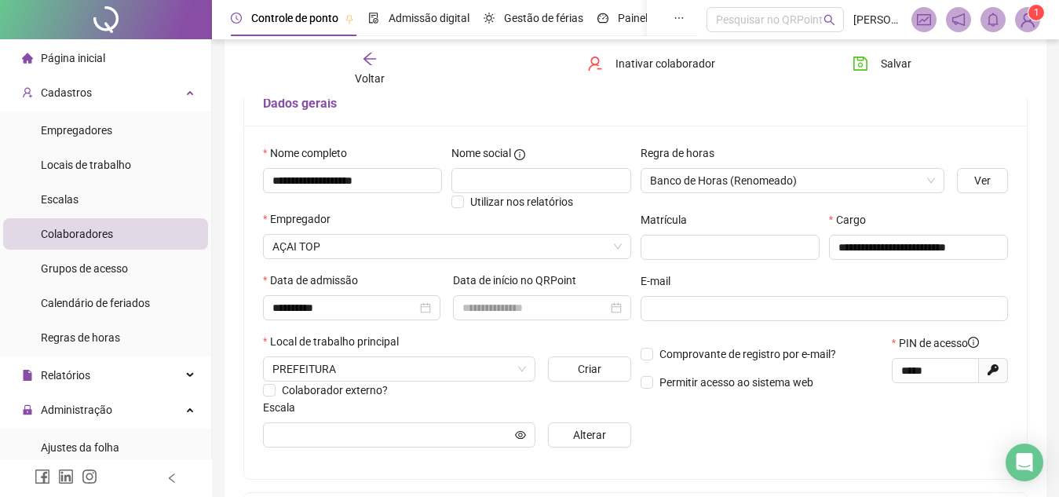
scroll to position [115, 0]
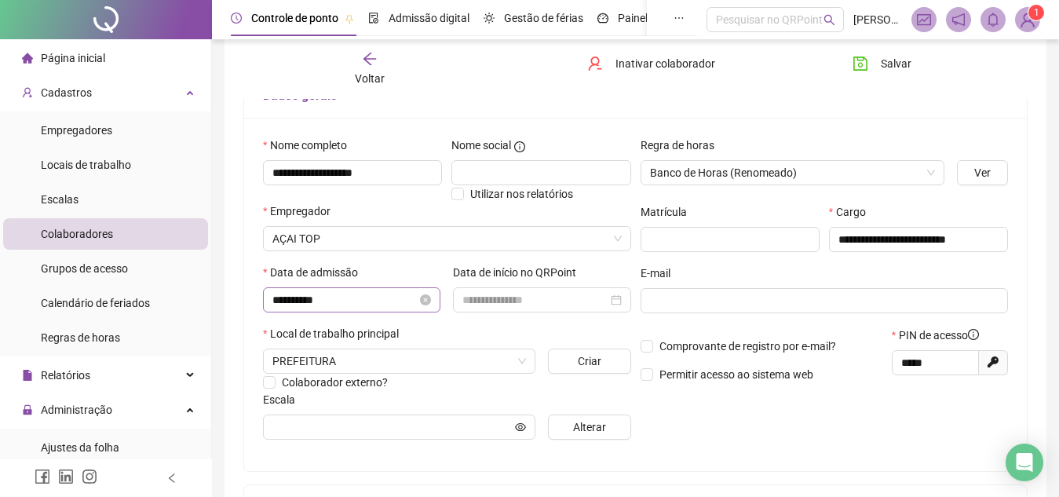
scroll to position [119, 0]
click at [414, 364] on span "PREFEITURA" at bounding box center [398, 362] width 253 height 24
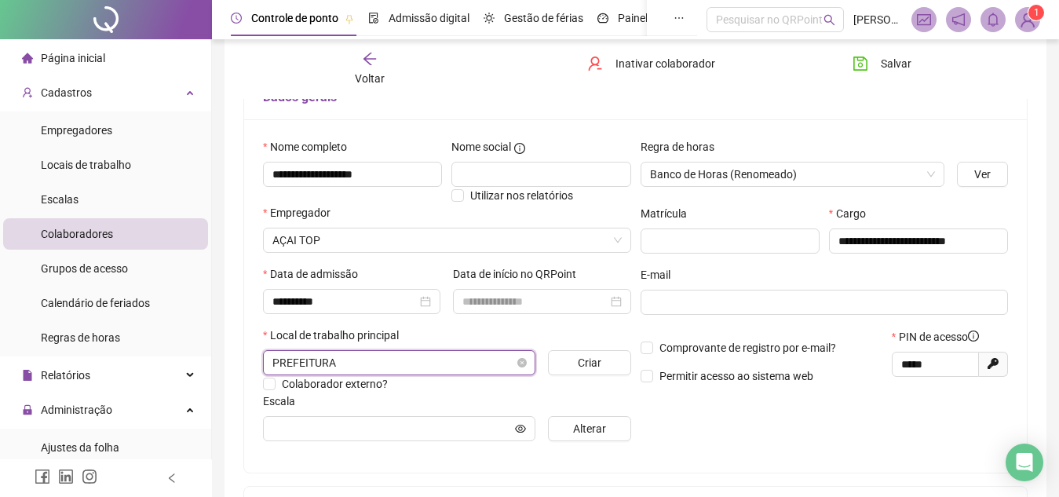
click at [414, 364] on span "PREFEITURA" at bounding box center [398, 363] width 253 height 24
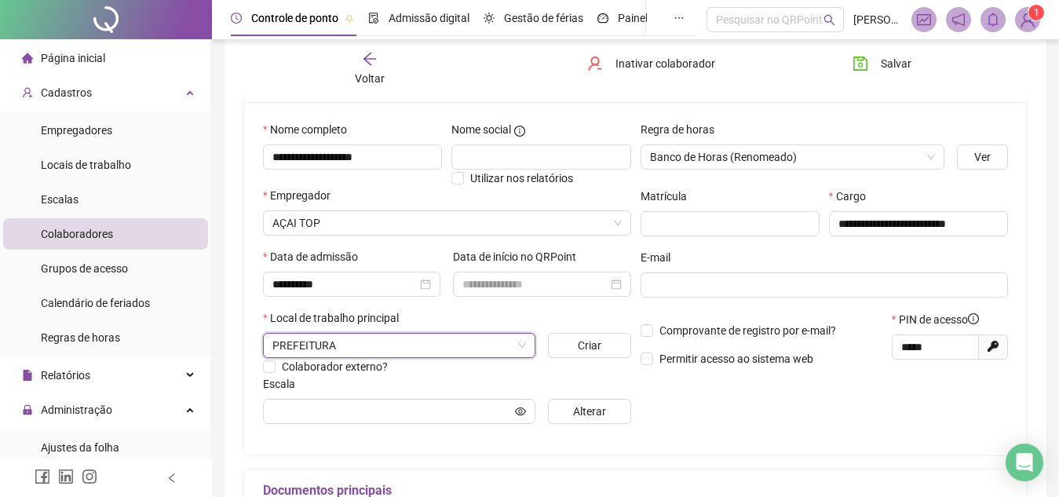
scroll to position [135, 0]
click at [439, 230] on span "AÇAI TOP" at bounding box center [446, 224] width 349 height 24
click at [109, 228] on span "Colaboradores" at bounding box center [77, 234] width 72 height 13
click at [367, 57] on icon "arrow-left" at bounding box center [369, 59] width 13 height 13
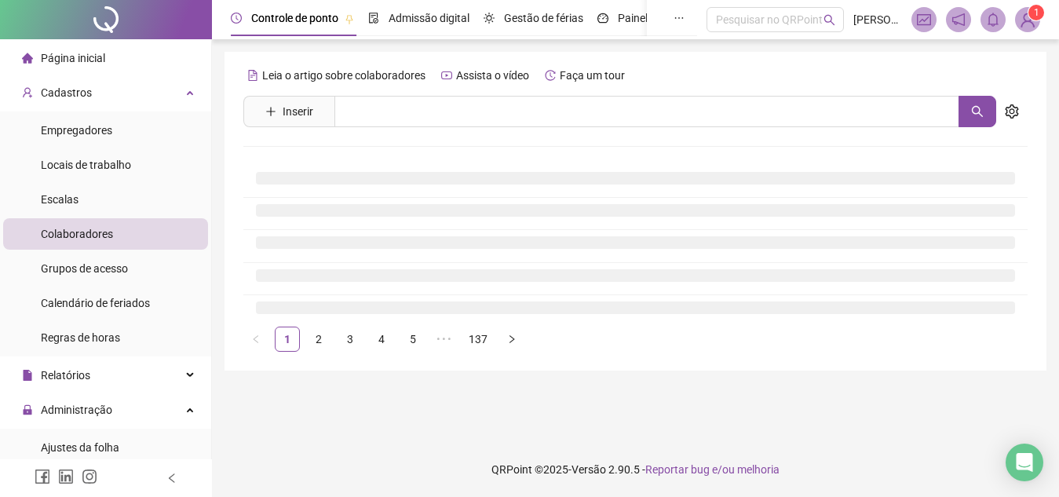
scroll to position [0, 0]
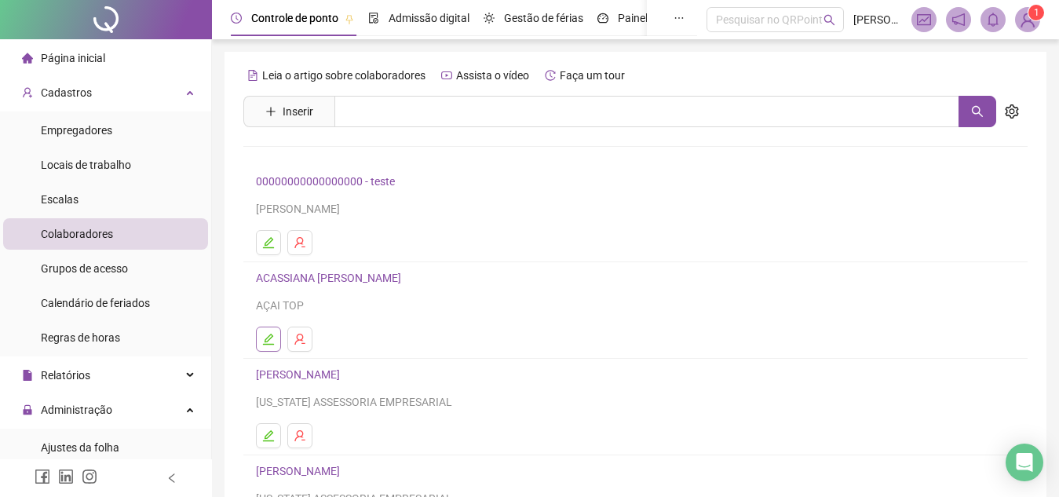
click at [274, 343] on icon "edit" at bounding box center [268, 339] width 13 height 13
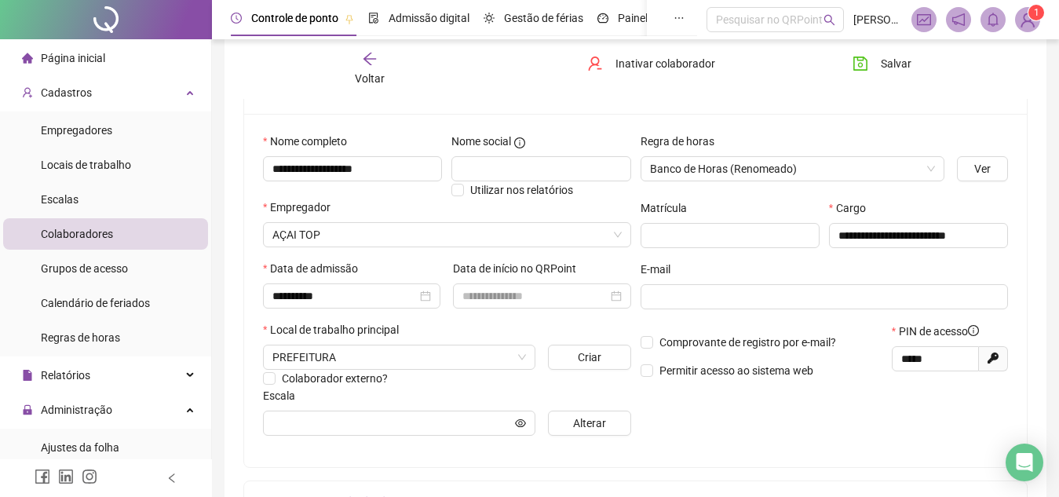
scroll to position [123, 0]
